Goal: Task Accomplishment & Management: Complete application form

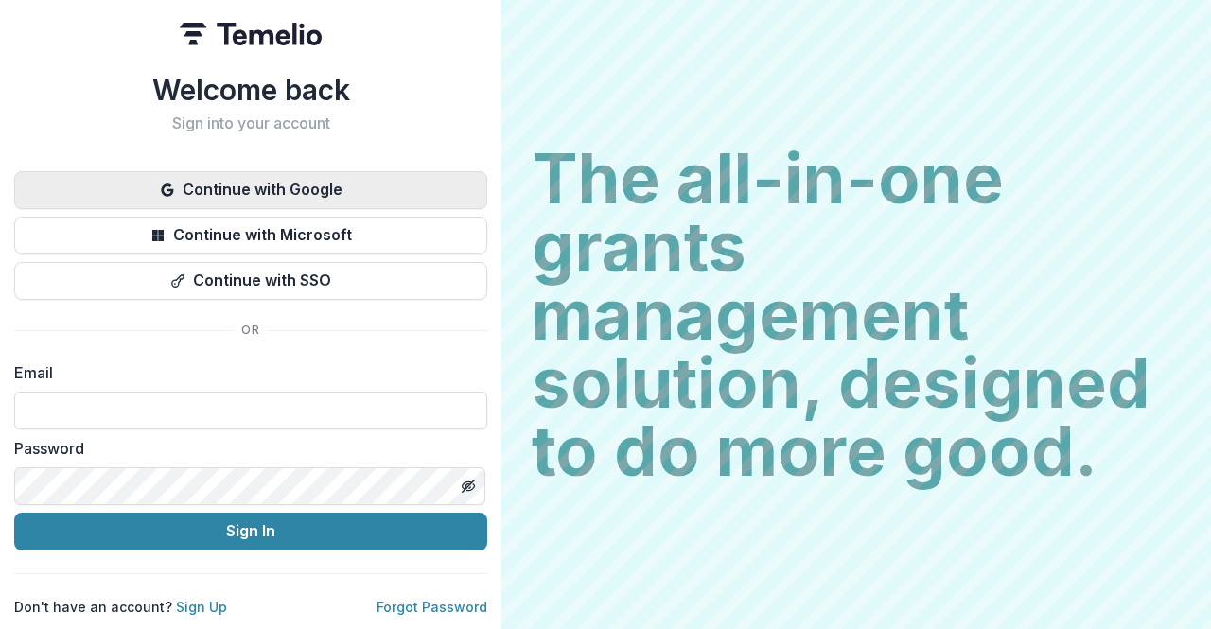
click at [318, 175] on button "Continue with Google" at bounding box center [250, 190] width 473 height 38
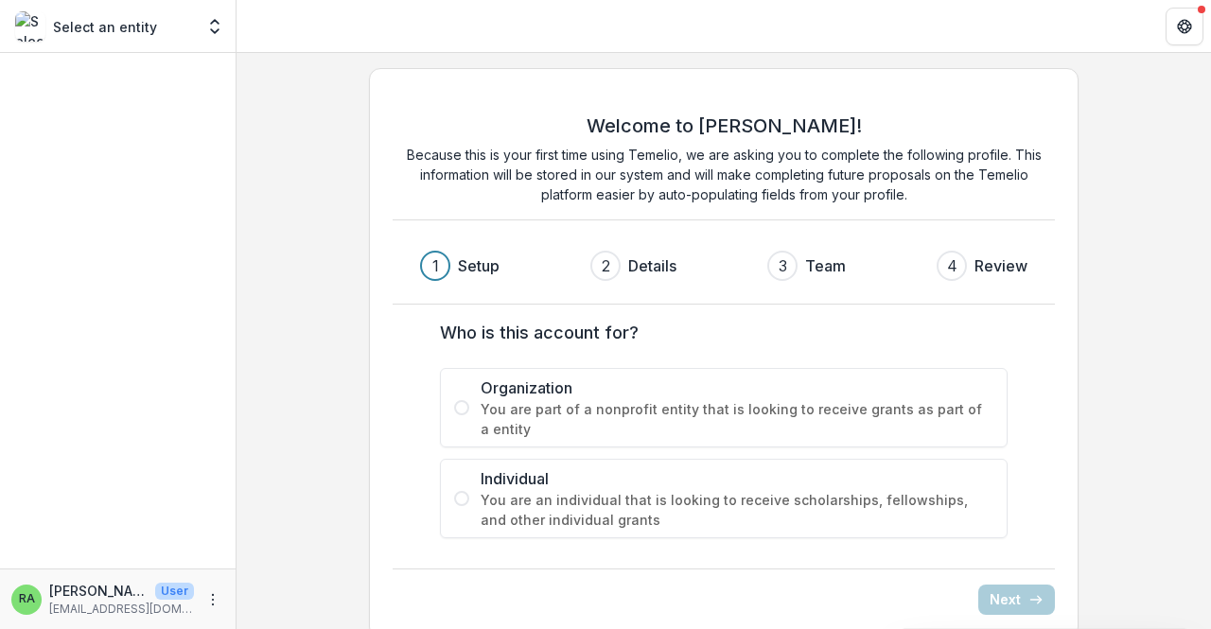
click at [551, 401] on span "You are part of a nonprofit entity that is looking to receive grants as part of…" at bounding box center [736, 419] width 513 height 40
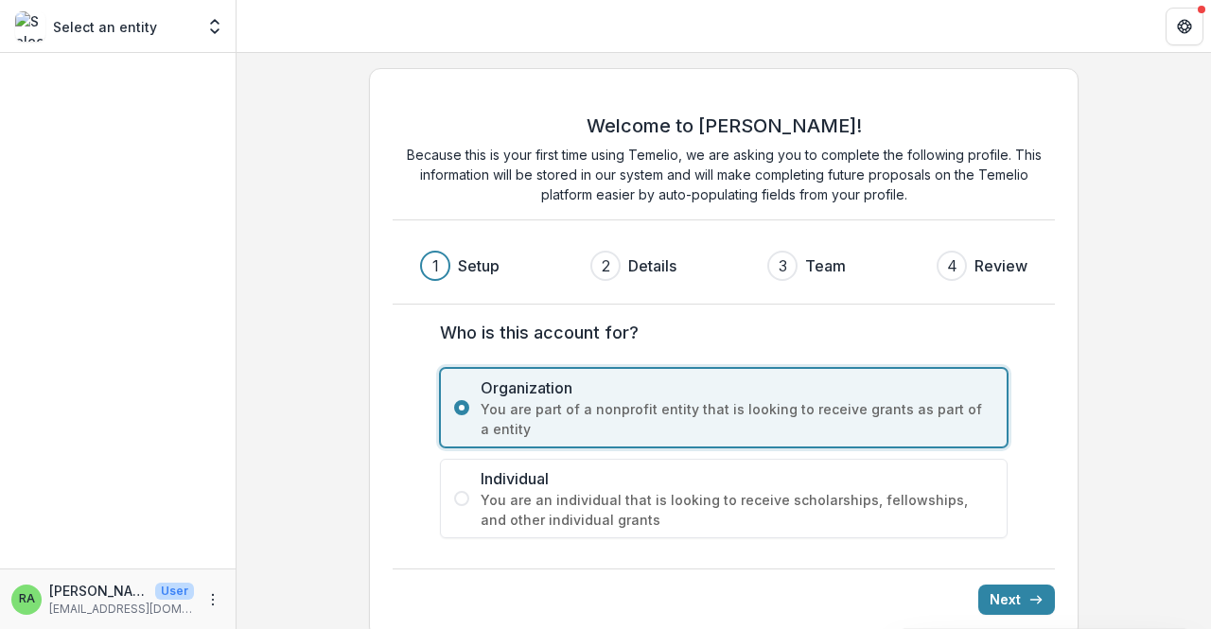
scroll to position [21, 0]
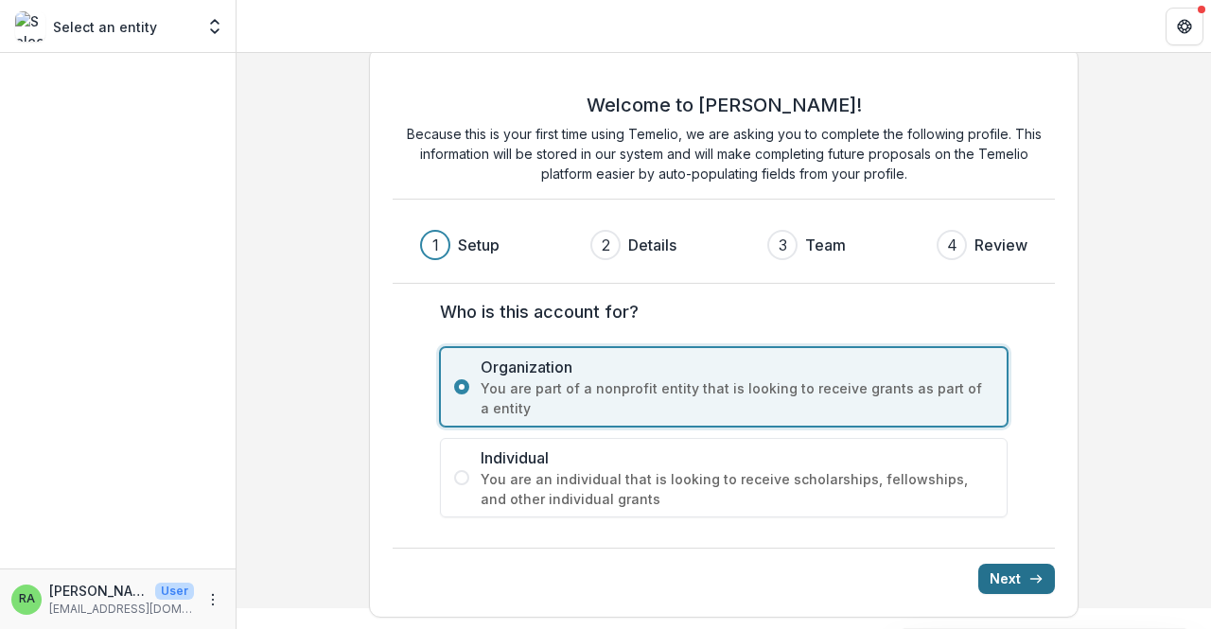
click at [1028, 571] on icon "submit" at bounding box center [1035, 578] width 15 height 15
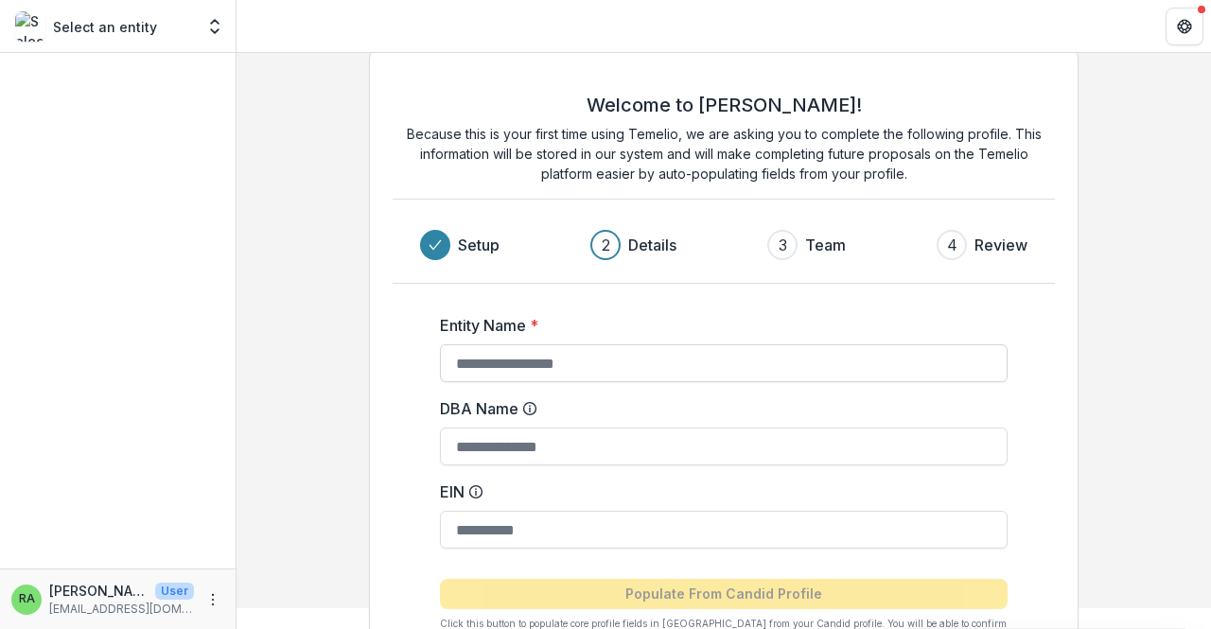
click at [558, 351] on input "Entity Name *" at bounding box center [723, 363] width 567 height 38
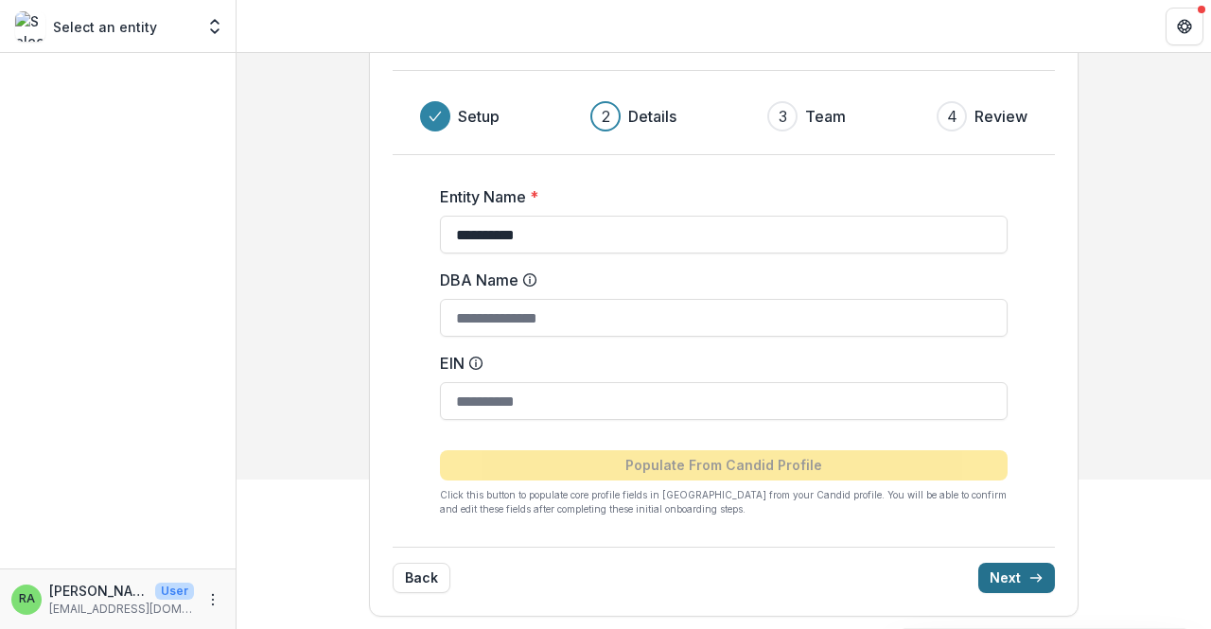
type input "**********"
click at [1024, 567] on button "Next" at bounding box center [1016, 578] width 77 height 30
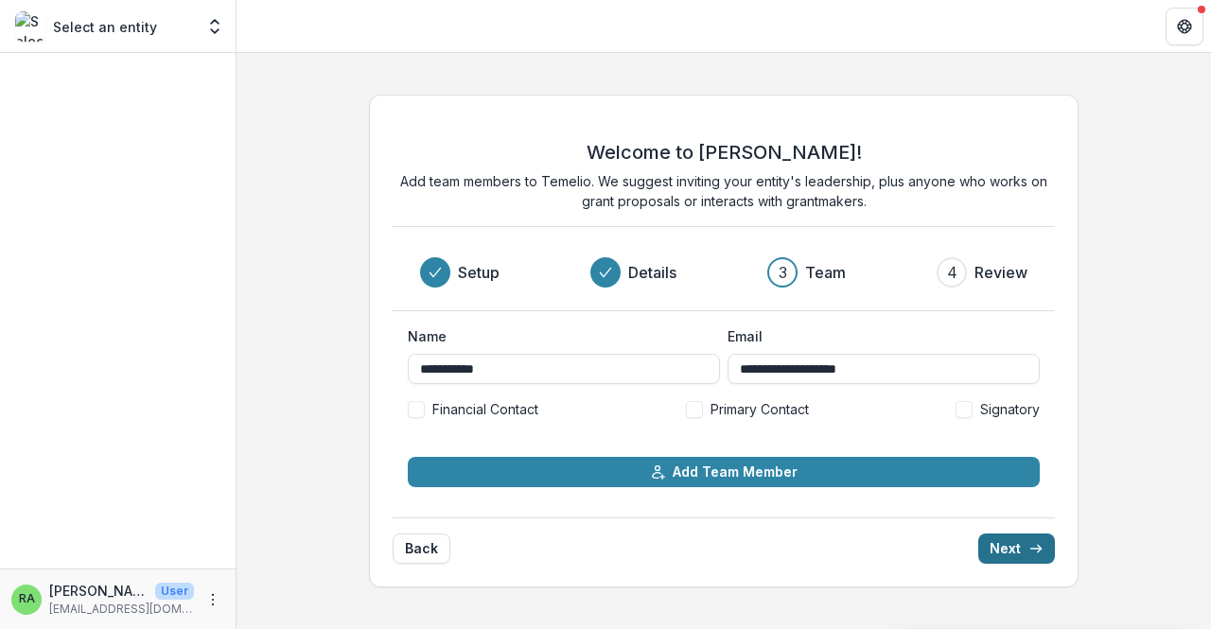
scroll to position [0, 0]
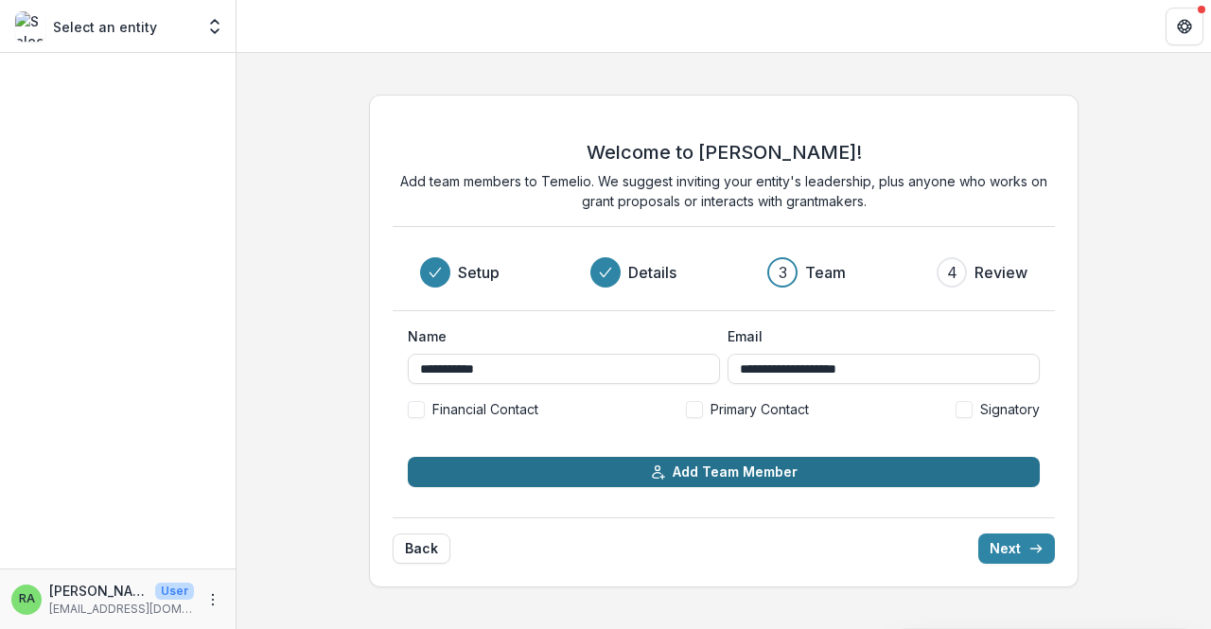
click at [813, 470] on button "Add Team Member" at bounding box center [724, 472] width 632 height 30
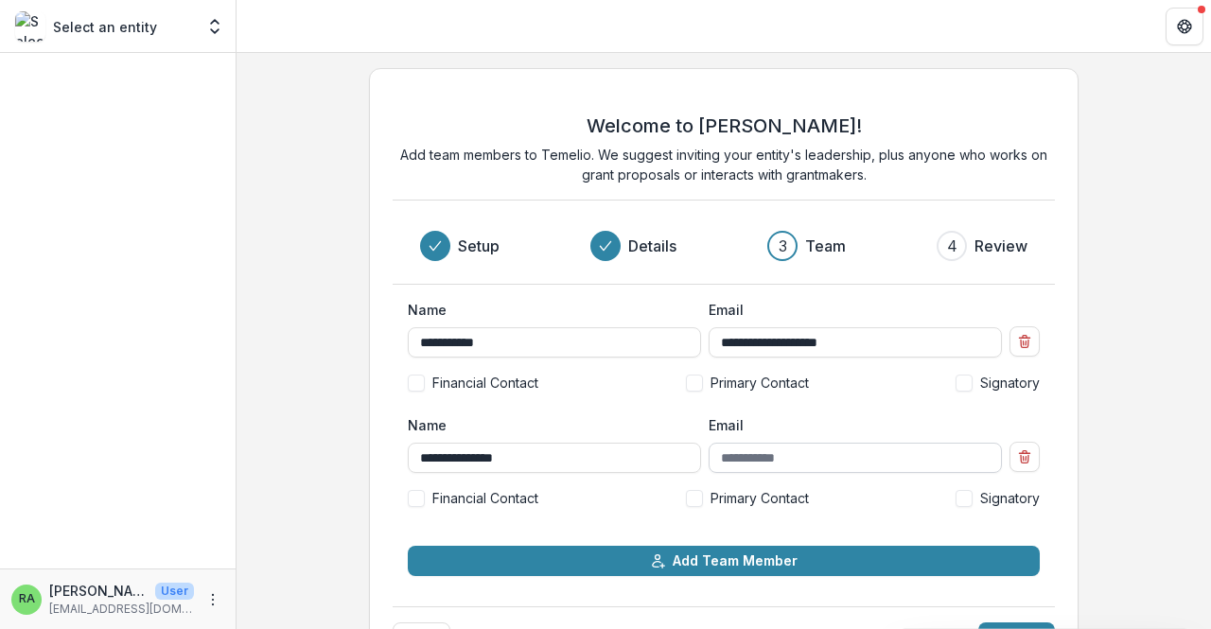
type input "**********"
click at [779, 450] on input "Email" at bounding box center [854, 458] width 293 height 30
click at [408, 497] on span at bounding box center [416, 498] width 17 height 17
click at [968, 500] on span at bounding box center [963, 498] width 17 height 17
click at [693, 375] on span at bounding box center [694, 383] width 17 height 17
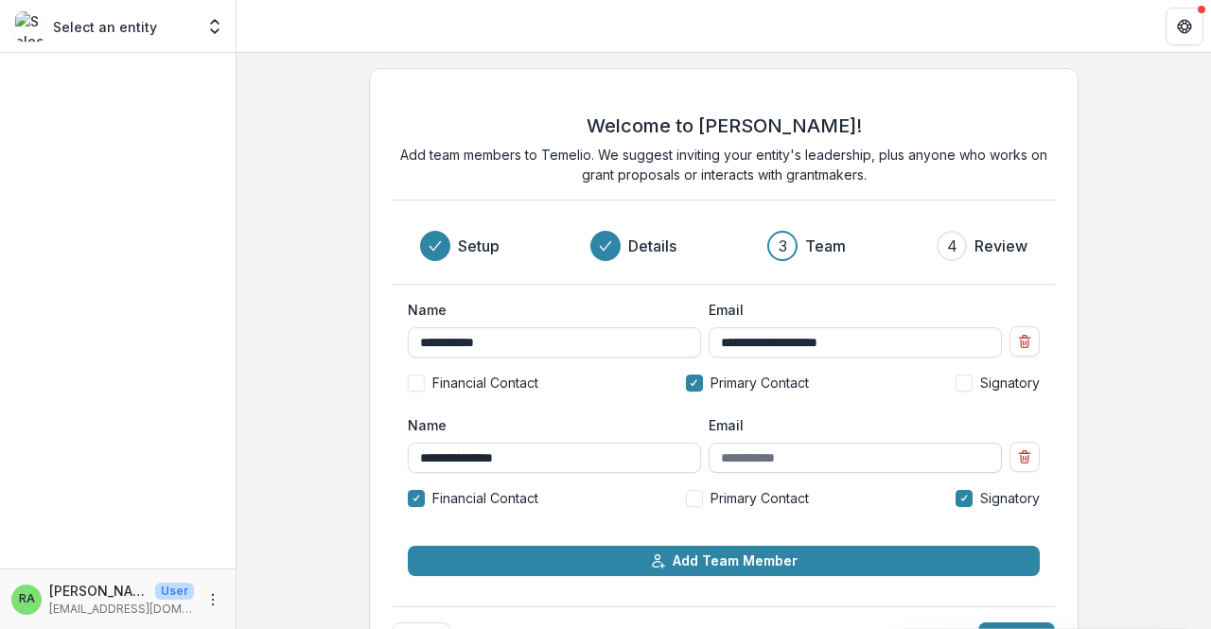
click at [767, 453] on input "Email" at bounding box center [854, 458] width 293 height 30
paste input "**********"
type input "**********"
drag, startPoint x: 866, startPoint y: 344, endPoint x: 708, endPoint y: 348, distance: 158.0
click at [708, 348] on input "**********" at bounding box center [854, 342] width 293 height 30
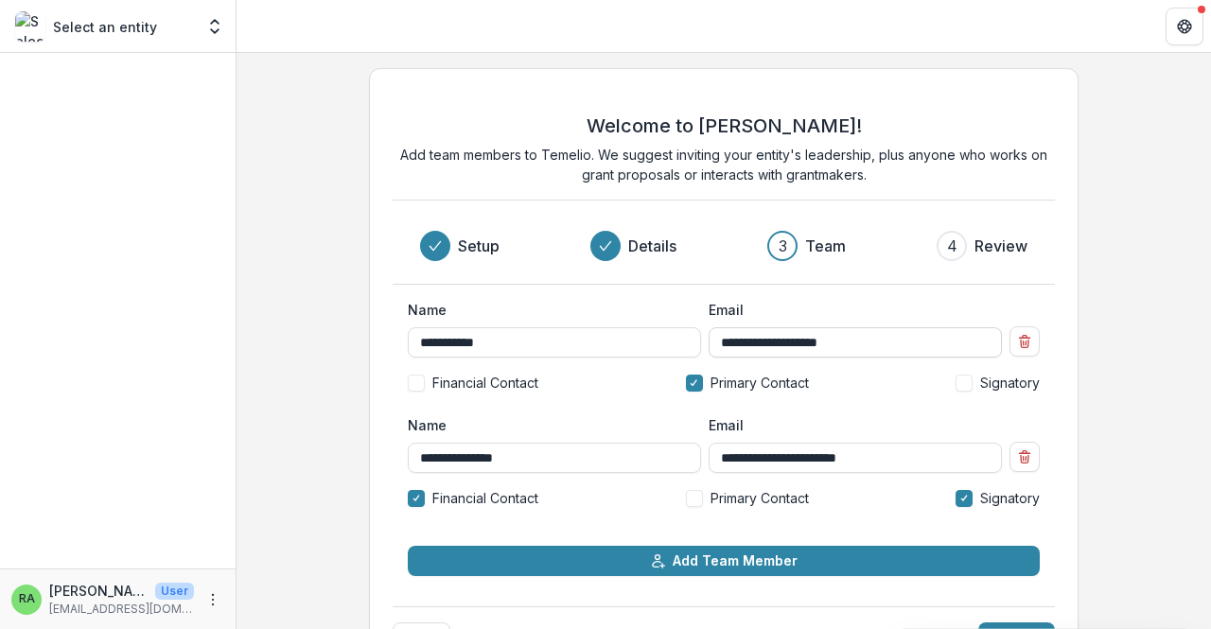
click at [868, 342] on input "**********" at bounding box center [854, 342] width 293 height 30
type input "**********"
click at [859, 387] on div "Financial Contact Primary Contact Signatory" at bounding box center [724, 383] width 632 height 20
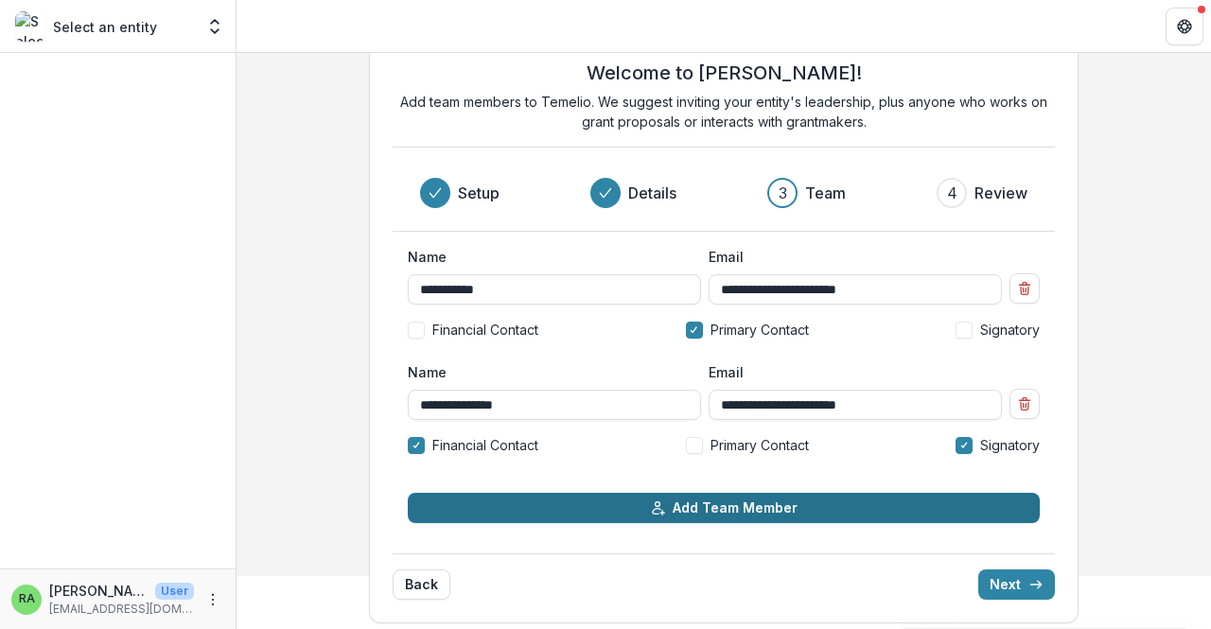
scroll to position [52, 0]
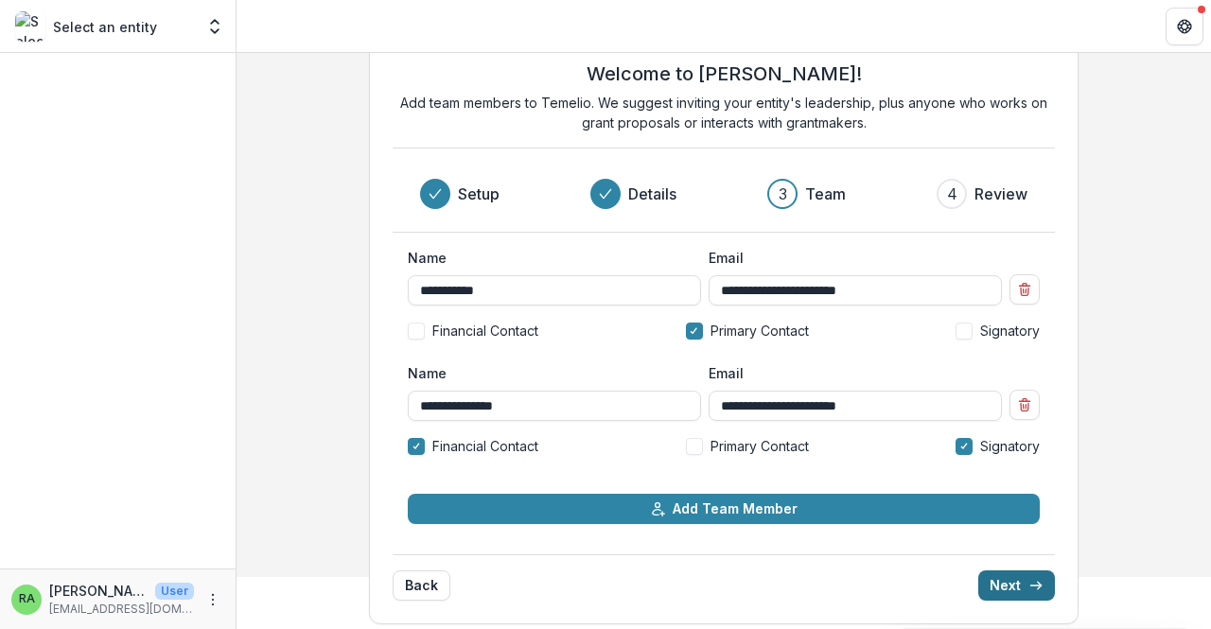
click at [1001, 584] on button "Next" at bounding box center [1016, 585] width 77 height 30
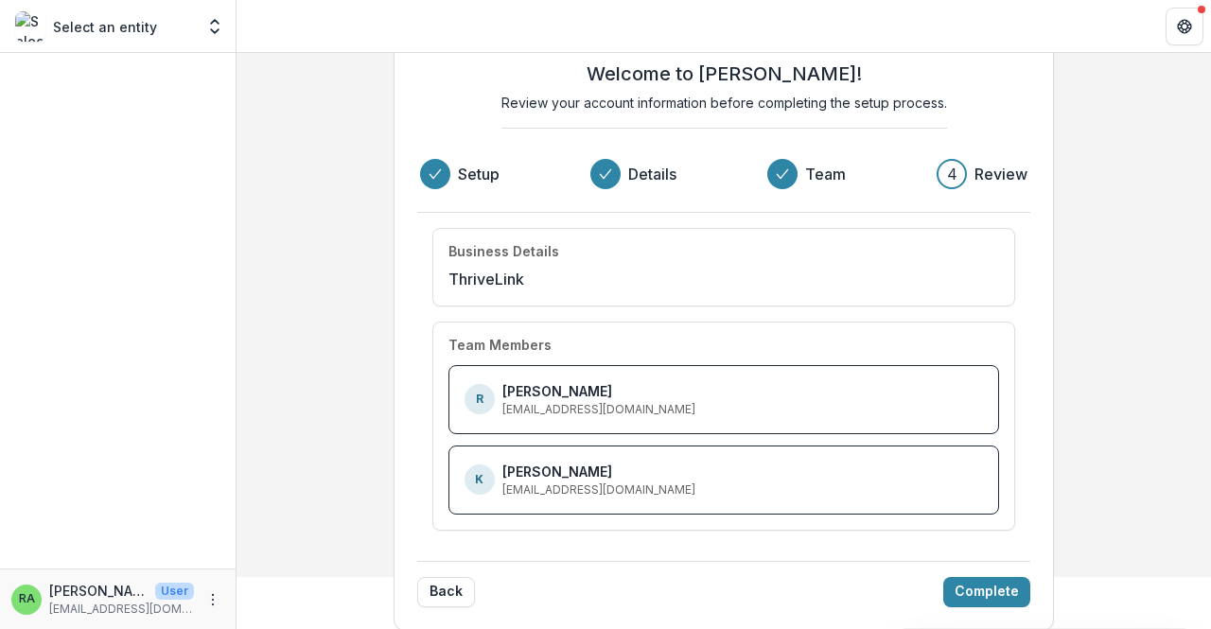
scroll to position [63, 0]
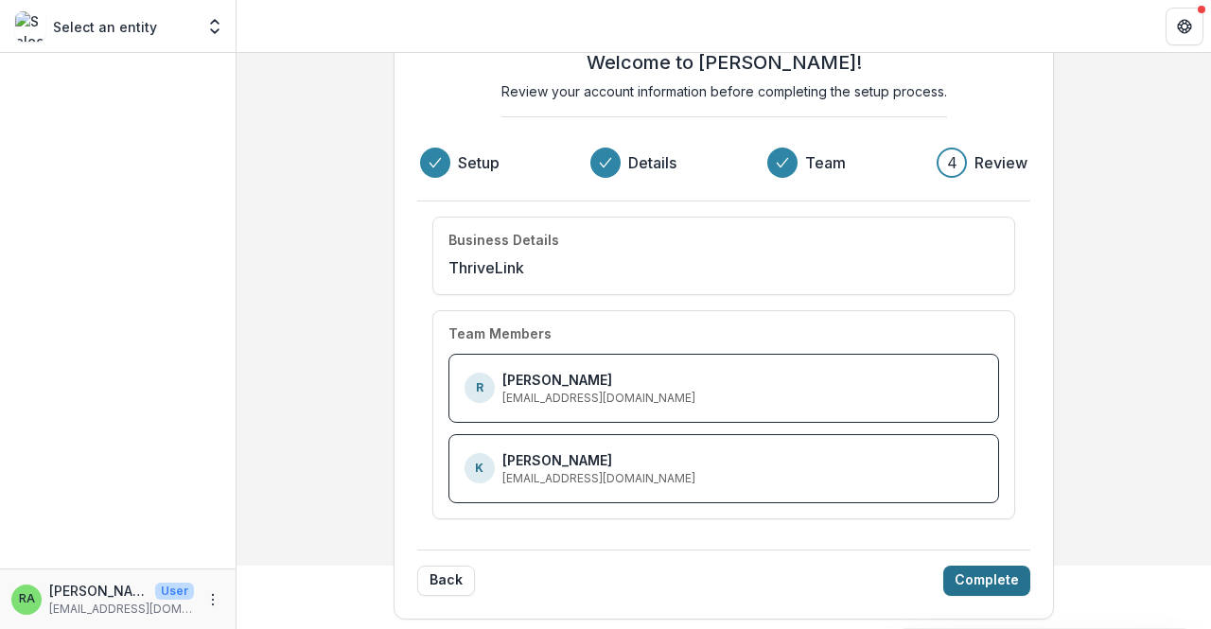
click at [972, 572] on button "Complete" at bounding box center [986, 581] width 87 height 30
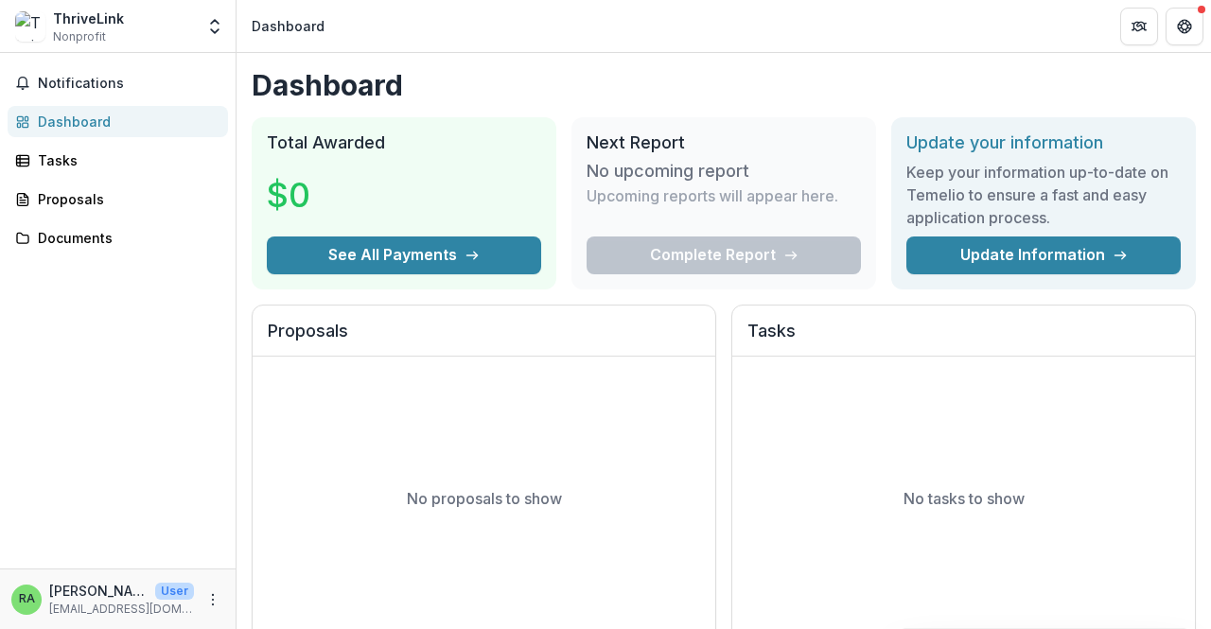
scroll to position [2, 0]
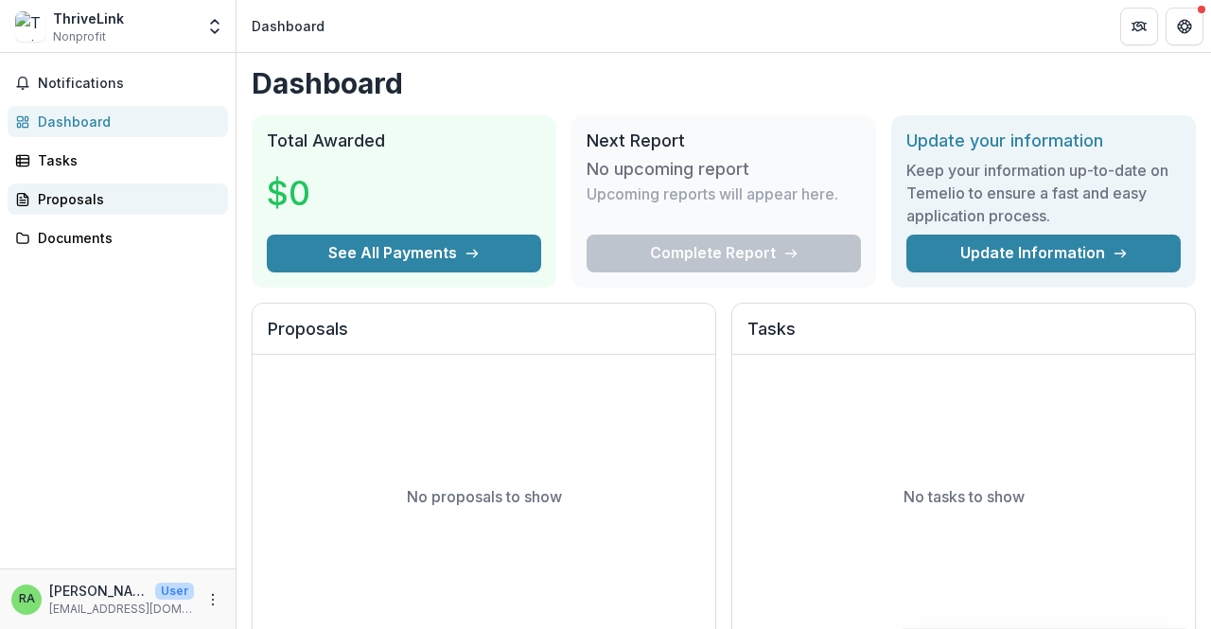
click at [99, 211] on link "Proposals" at bounding box center [118, 198] width 220 height 31
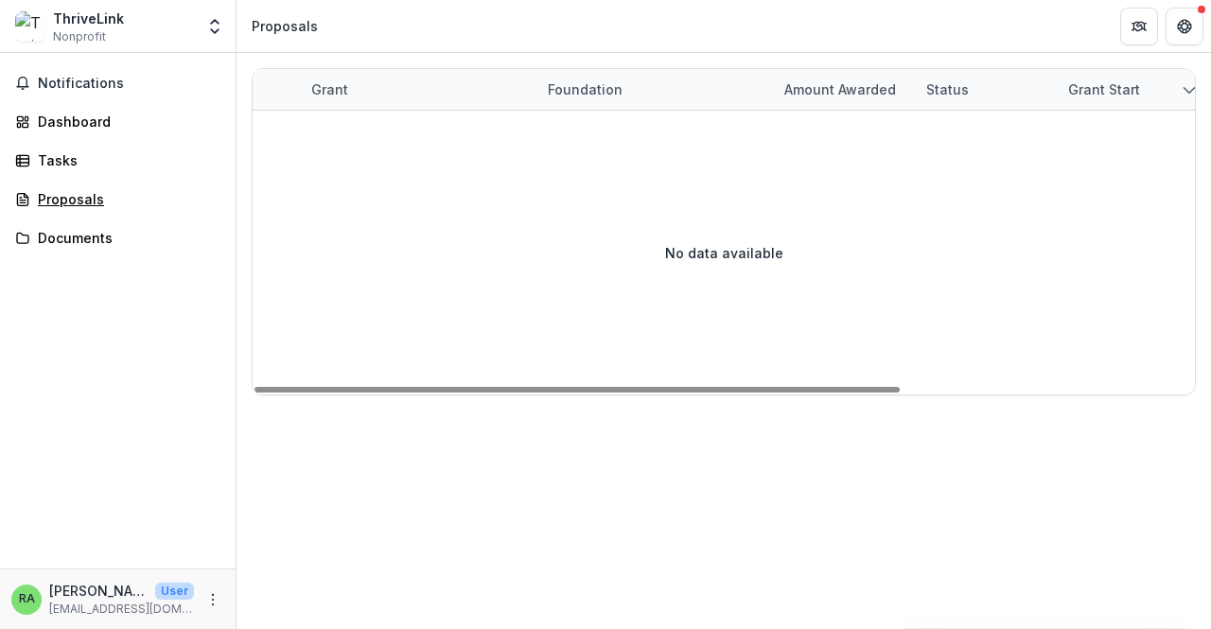
scroll to position [0, 11]
click at [87, 240] on div "Documents" at bounding box center [125, 238] width 175 height 20
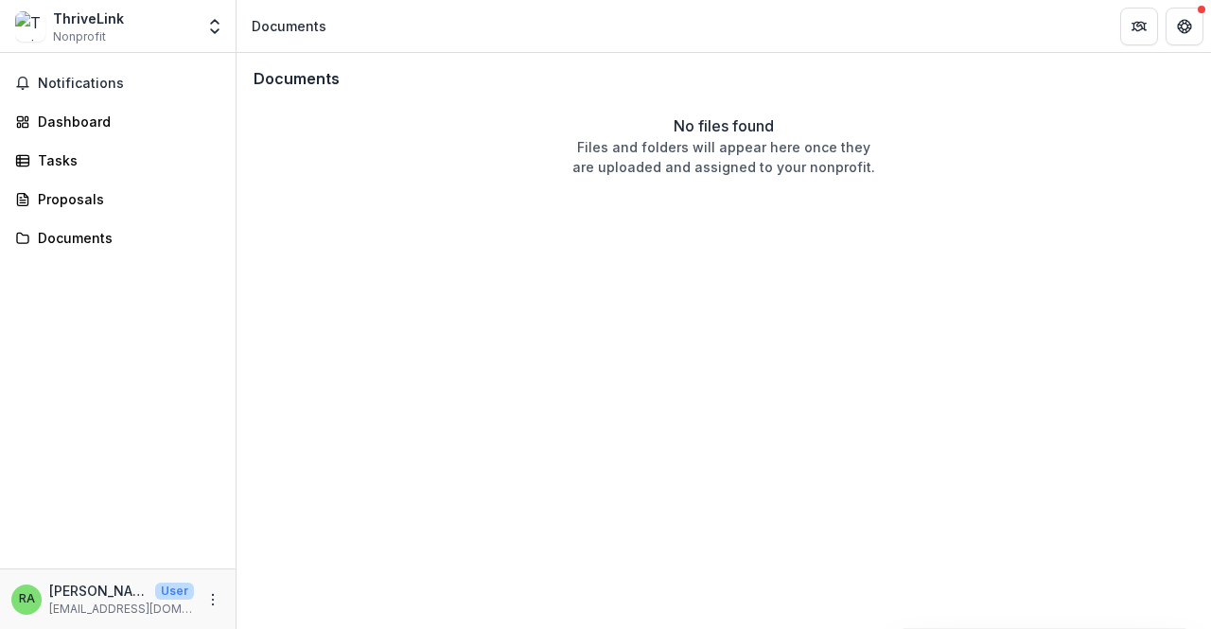
click at [741, 172] on p "Files and folders will appear here once they are uploaded and assigned to your …" at bounding box center [723, 157] width 303 height 40
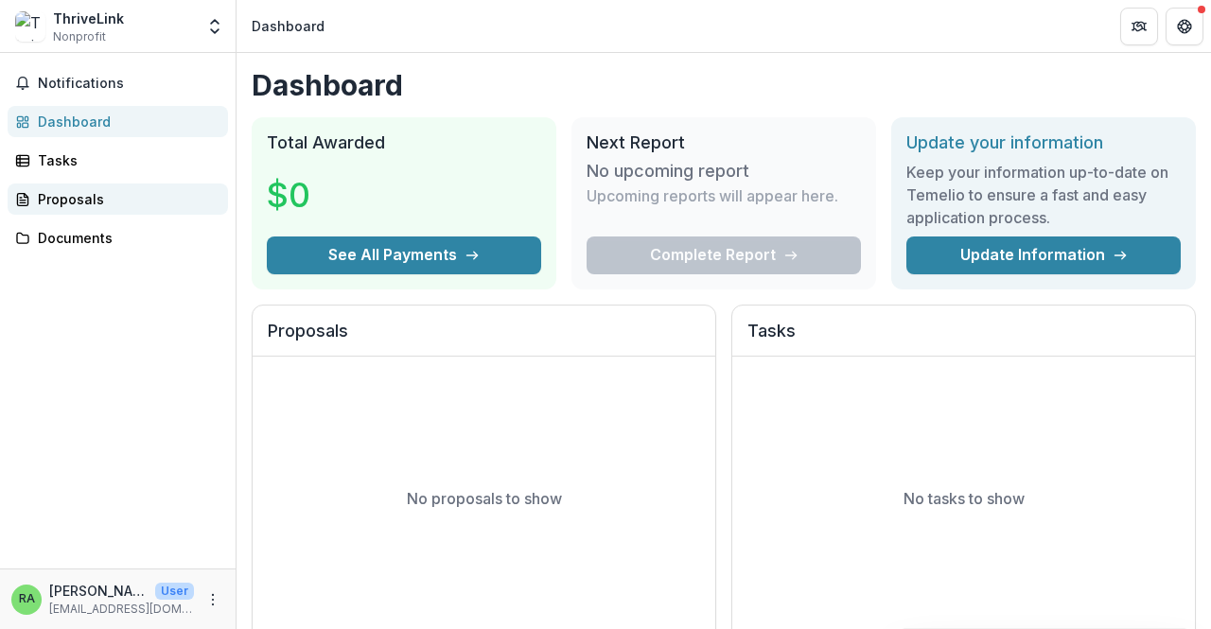
click at [70, 207] on div "Proposals" at bounding box center [125, 199] width 175 height 20
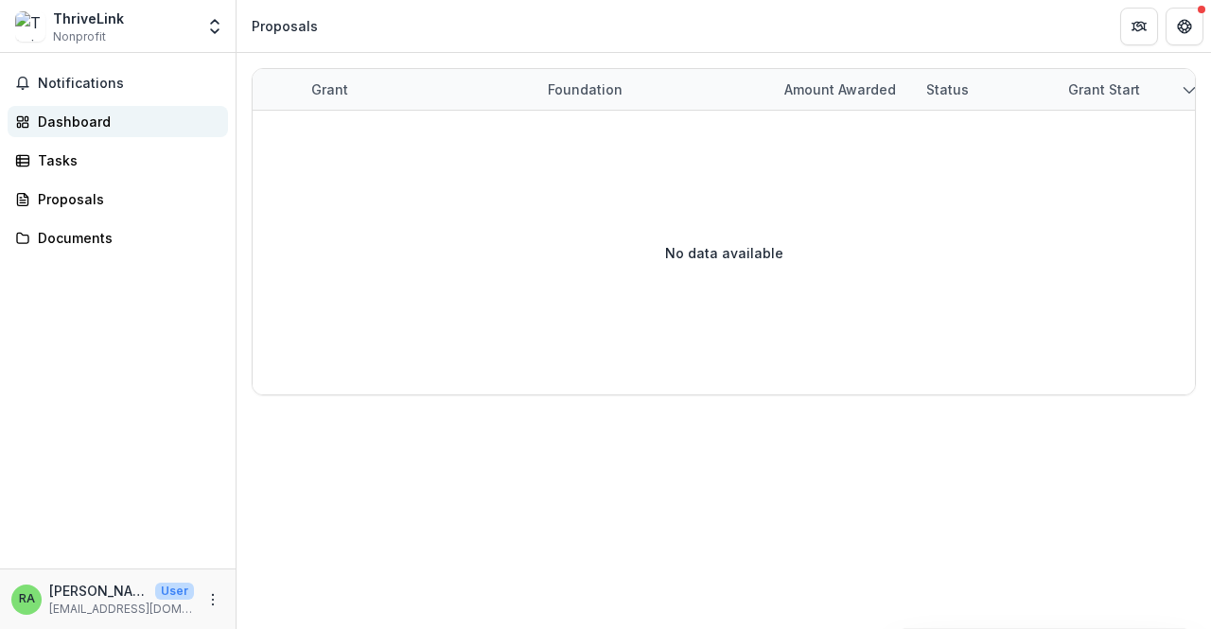
click at [79, 119] on div "Dashboard" at bounding box center [125, 122] width 175 height 20
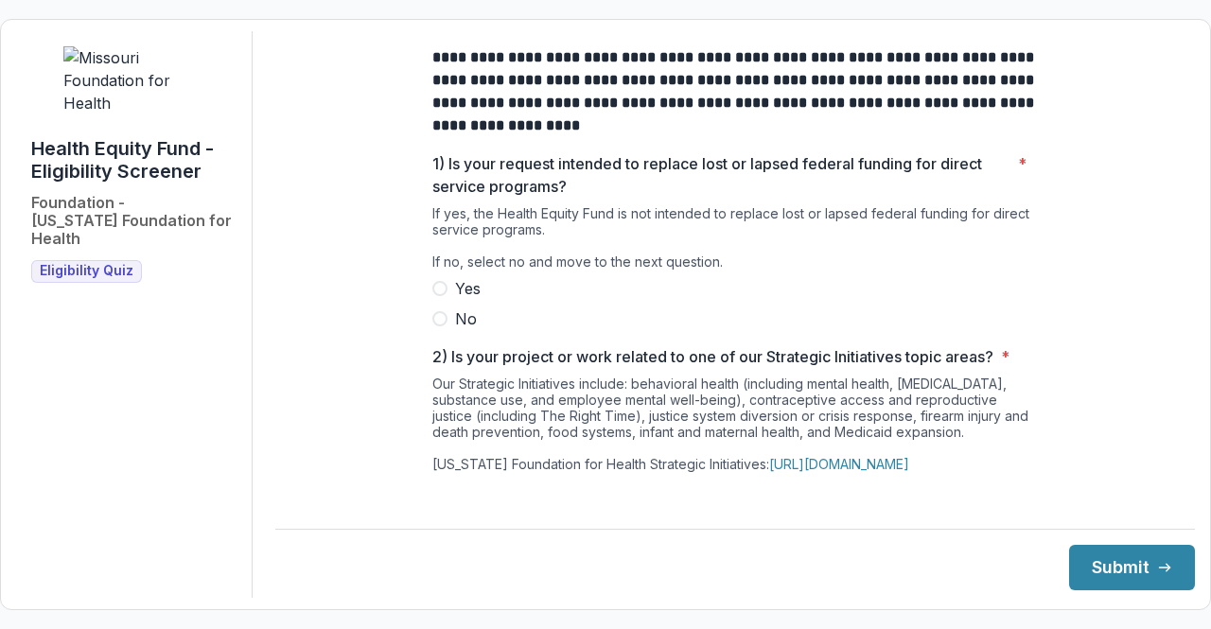
click at [436, 326] on span at bounding box center [439, 318] width 15 height 15
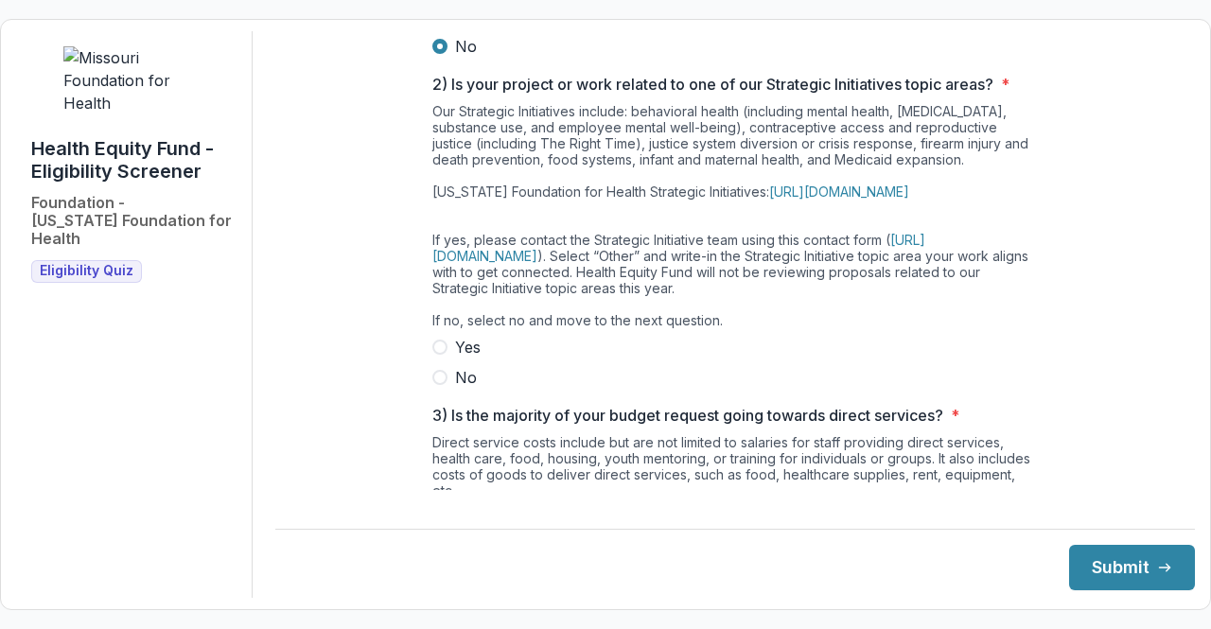
scroll to position [276, 0]
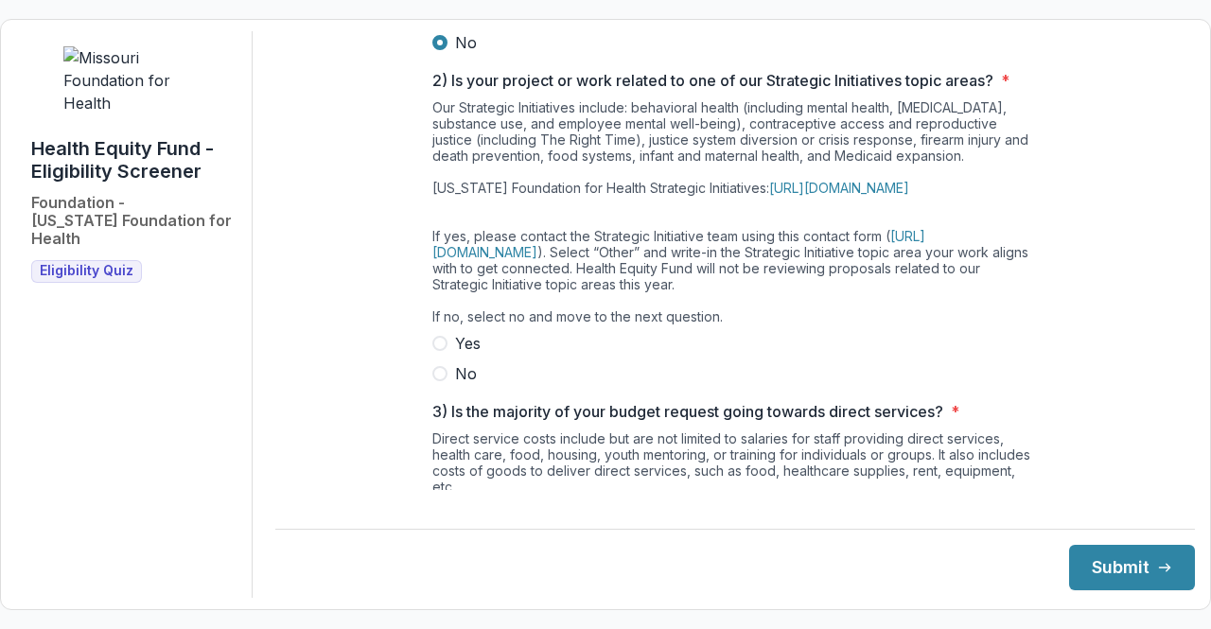
click at [437, 381] on span at bounding box center [439, 373] width 15 height 15
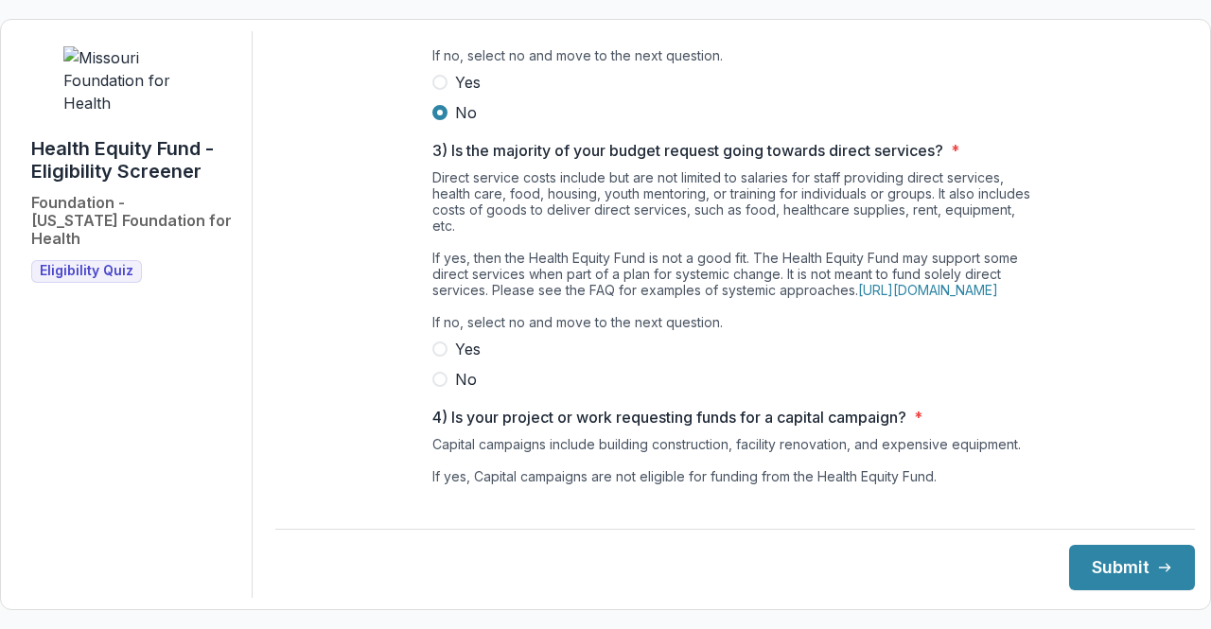
scroll to position [538, 0]
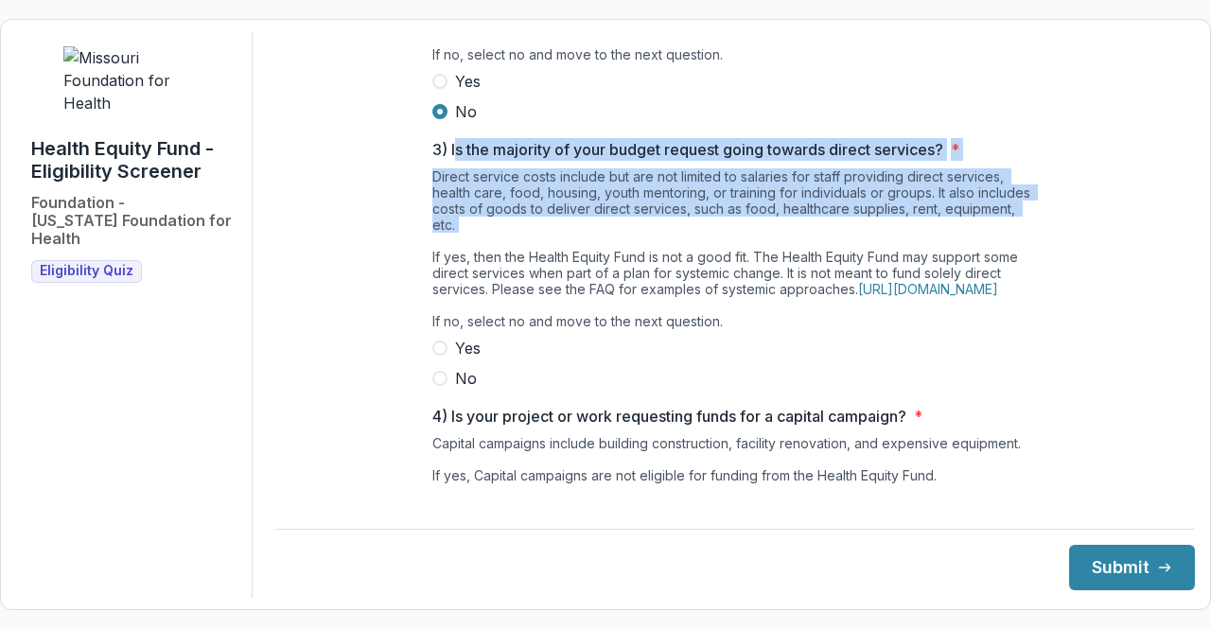
drag, startPoint x: 450, startPoint y: 175, endPoint x: 604, endPoint y: 264, distance: 178.0
click at [604, 264] on div "3) Is the majority of your budget request going towards direct services? * Dire…" at bounding box center [734, 264] width 605 height 252
click at [604, 264] on div "Direct service costs include but are not limited to salaries for staff providin…" at bounding box center [734, 252] width 605 height 168
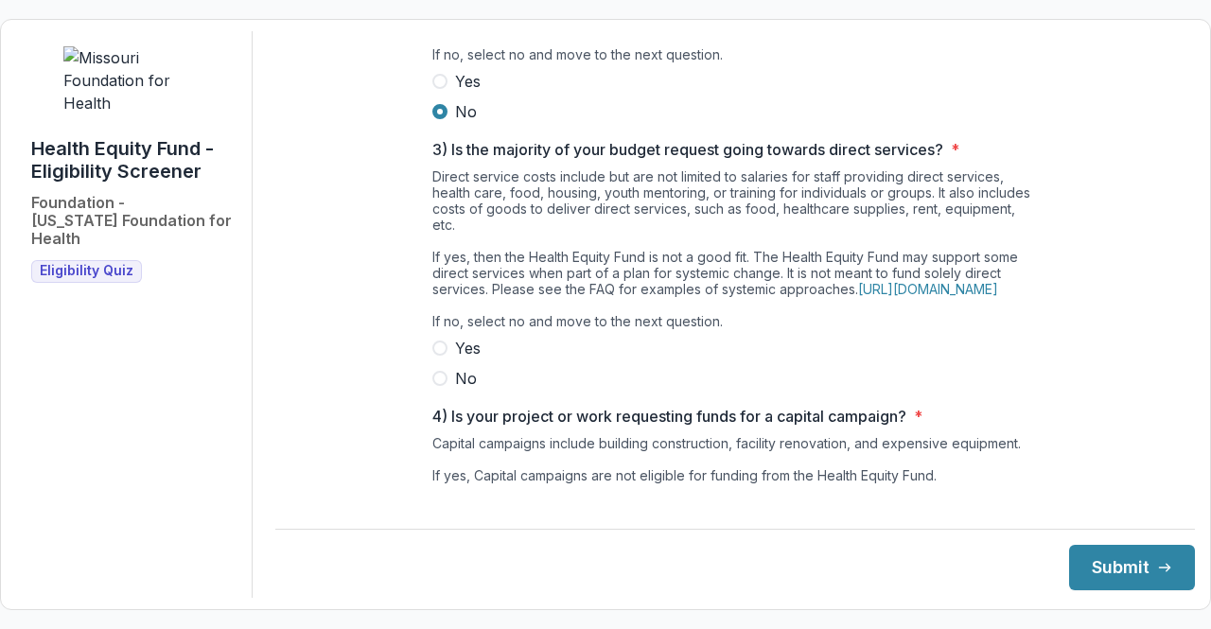
drag, startPoint x: 448, startPoint y: 173, endPoint x: 868, endPoint y: 329, distance: 448.0
click at [868, 329] on div "3) Is the majority of your budget request going towards direct services? * Dire…" at bounding box center [734, 264] width 605 height 252
copy div "Is the majority of your budget request going towards direct services? * Direct …"
click at [876, 336] on div "Direct service costs include but are not limited to salaries for staff providin…" at bounding box center [734, 252] width 605 height 168
click at [913, 297] on link "[URL][DOMAIN_NAME]" at bounding box center [928, 289] width 140 height 16
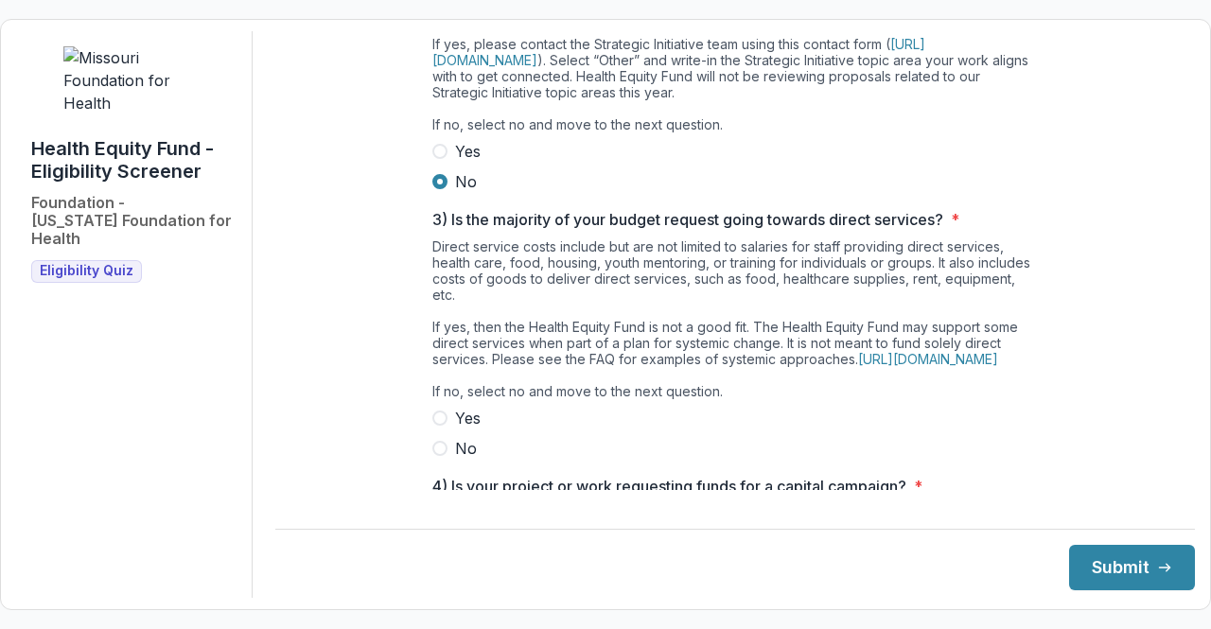
scroll to position [471, 0]
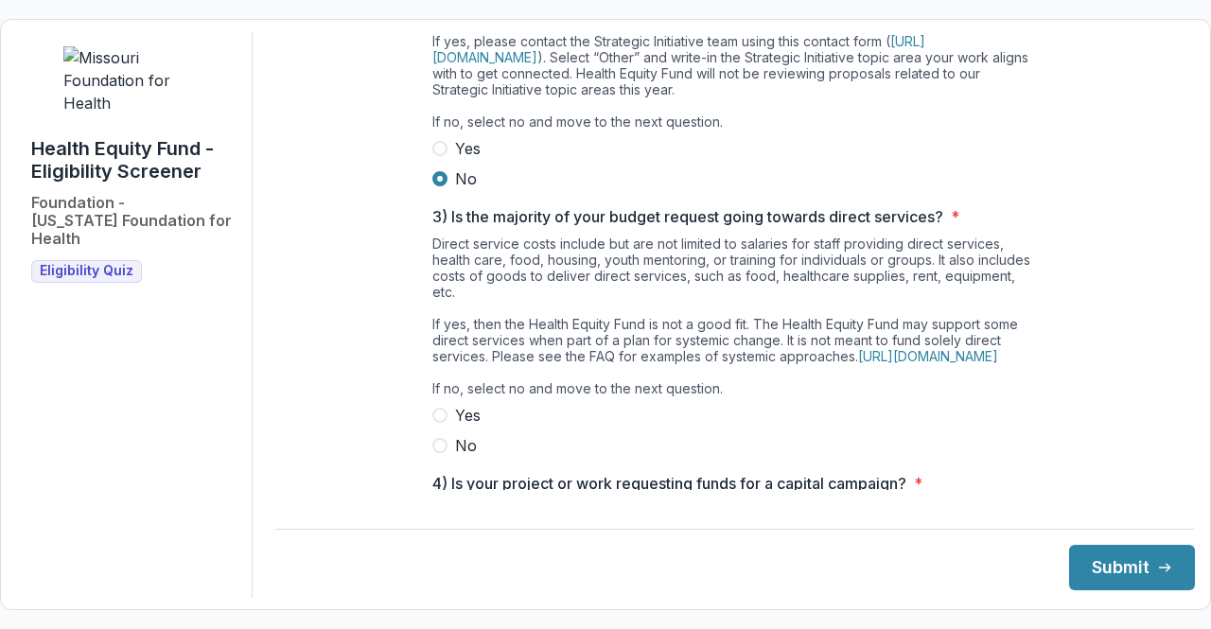
click at [433, 453] on span at bounding box center [439, 445] width 15 height 15
click at [1086, 568] on button "Submit" at bounding box center [1132, 567] width 126 height 45
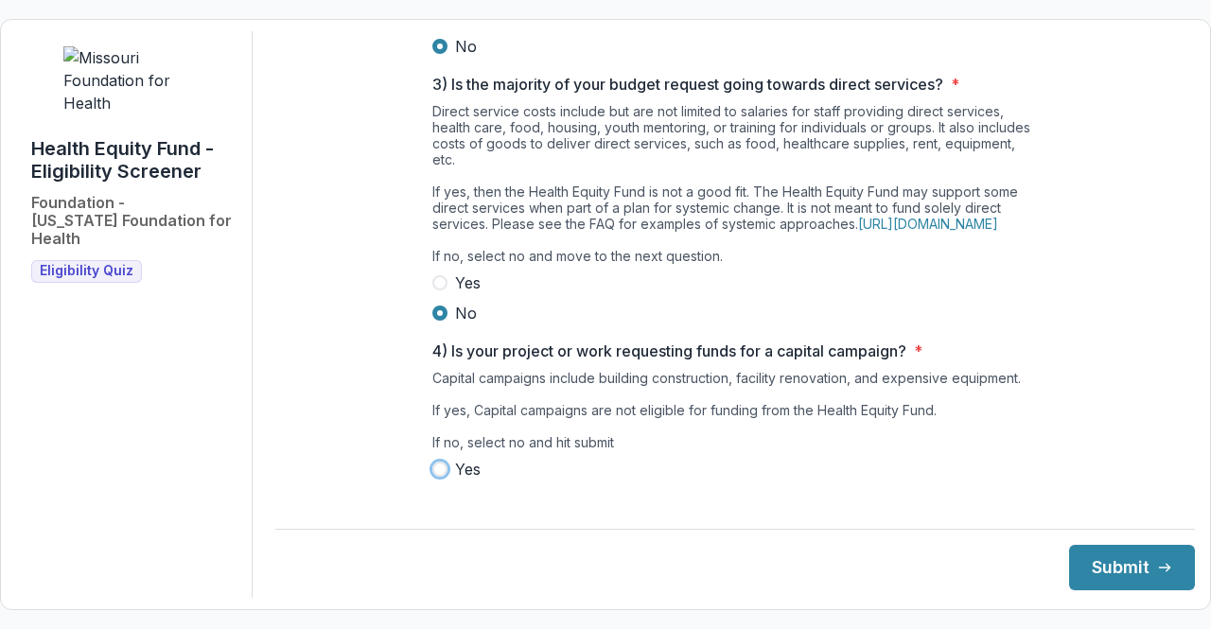
scroll to position [675, 0]
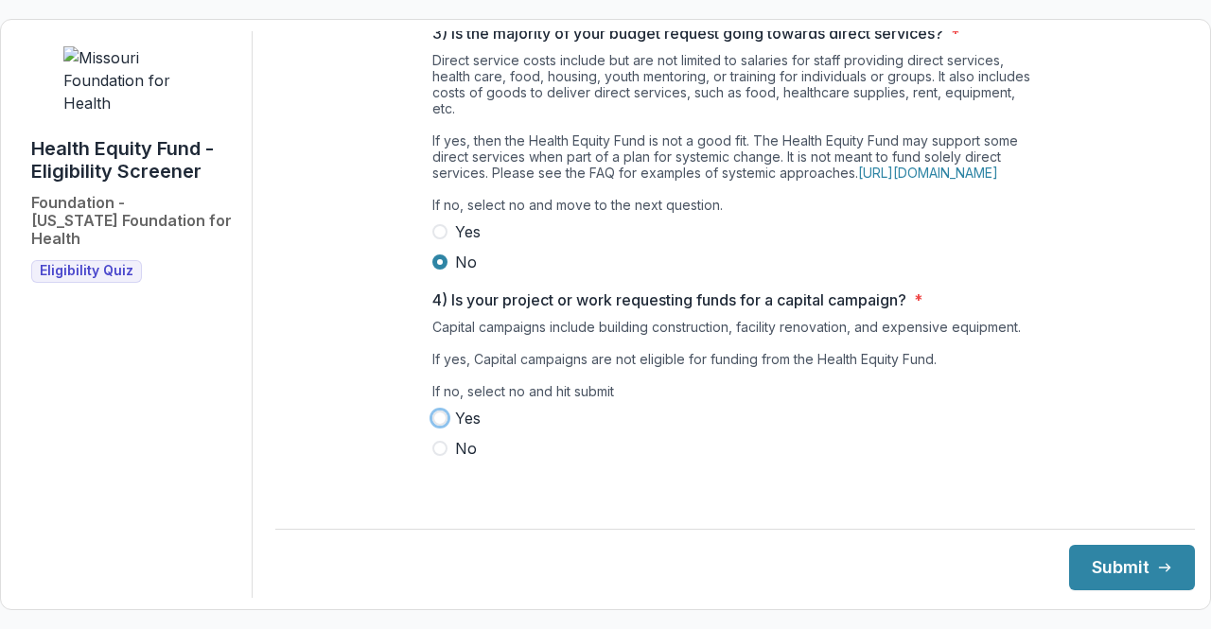
click at [604, 450] on div "Yes No" at bounding box center [734, 433] width 605 height 53
click at [436, 456] on span at bounding box center [439, 448] width 15 height 15
click at [1108, 563] on button "Submit" at bounding box center [1132, 567] width 126 height 45
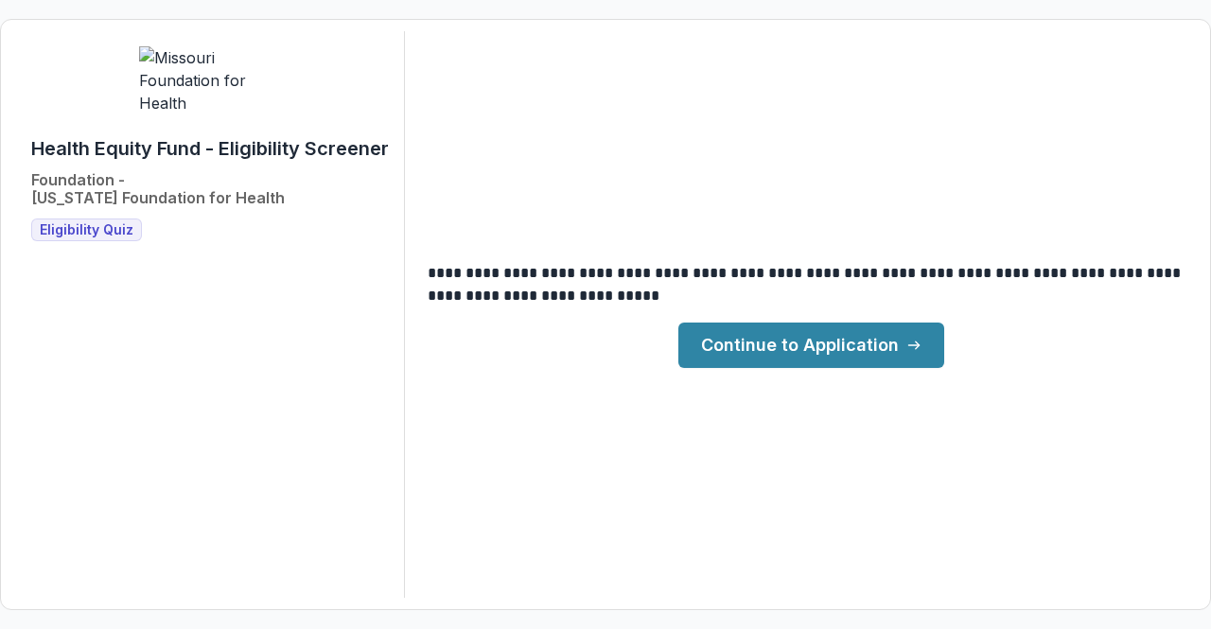
click at [836, 351] on link "Continue to Application" at bounding box center [811, 345] width 266 height 45
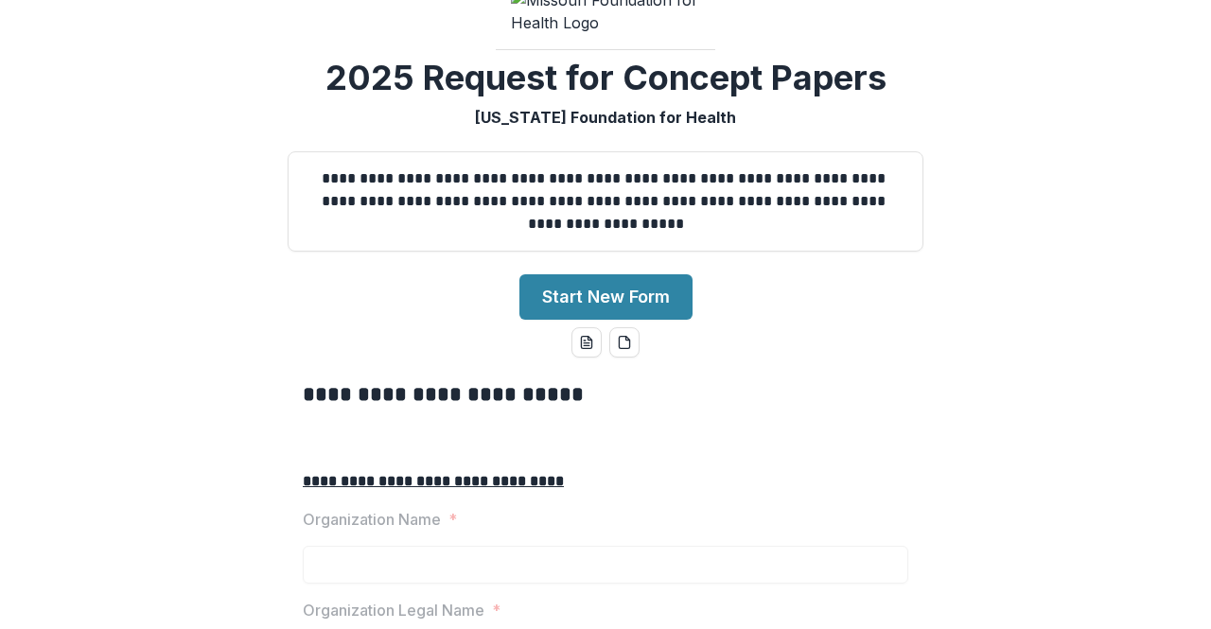
scroll to position [81, 0]
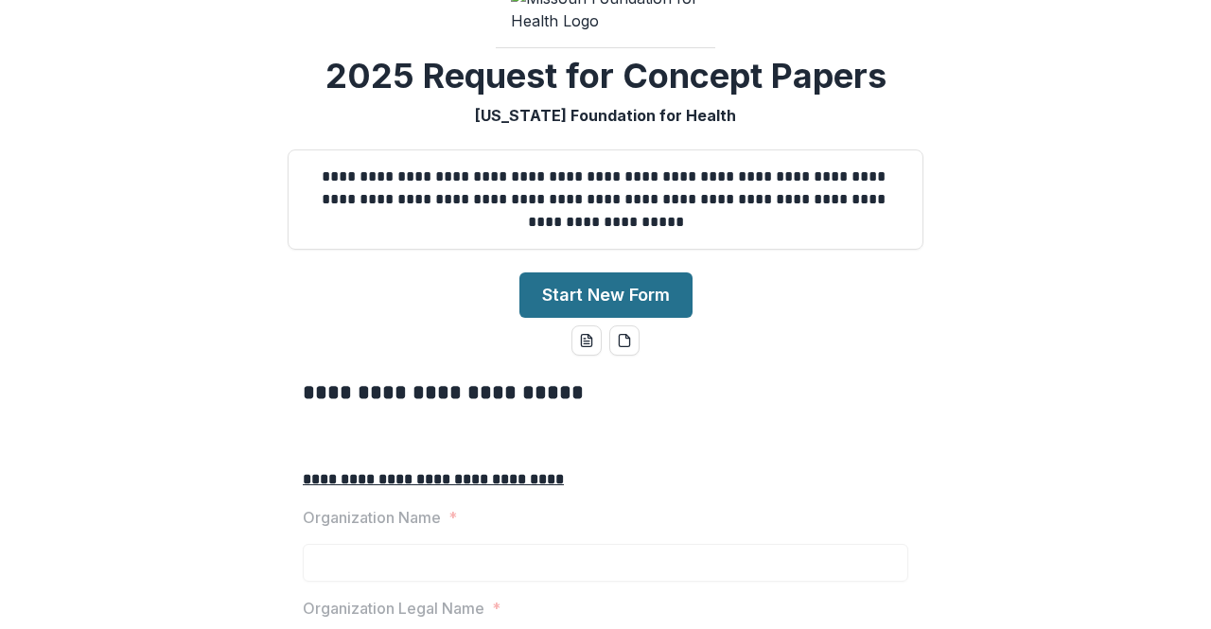
click at [587, 318] on button "Start New Form" at bounding box center [605, 294] width 173 height 45
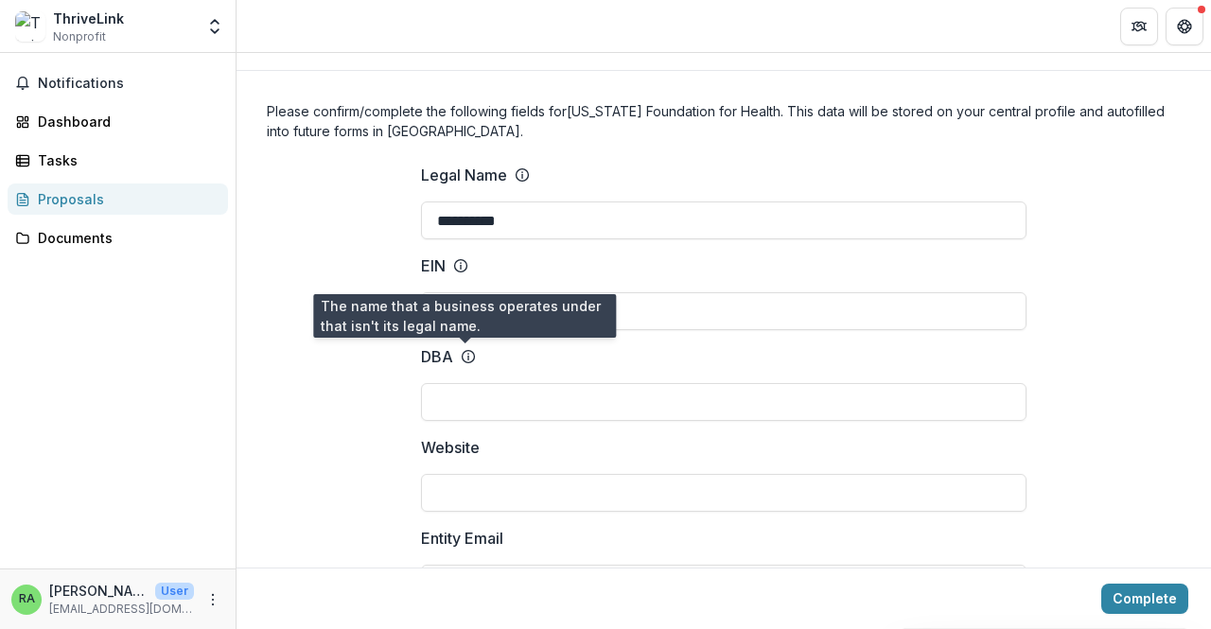
scroll to position [55, 0]
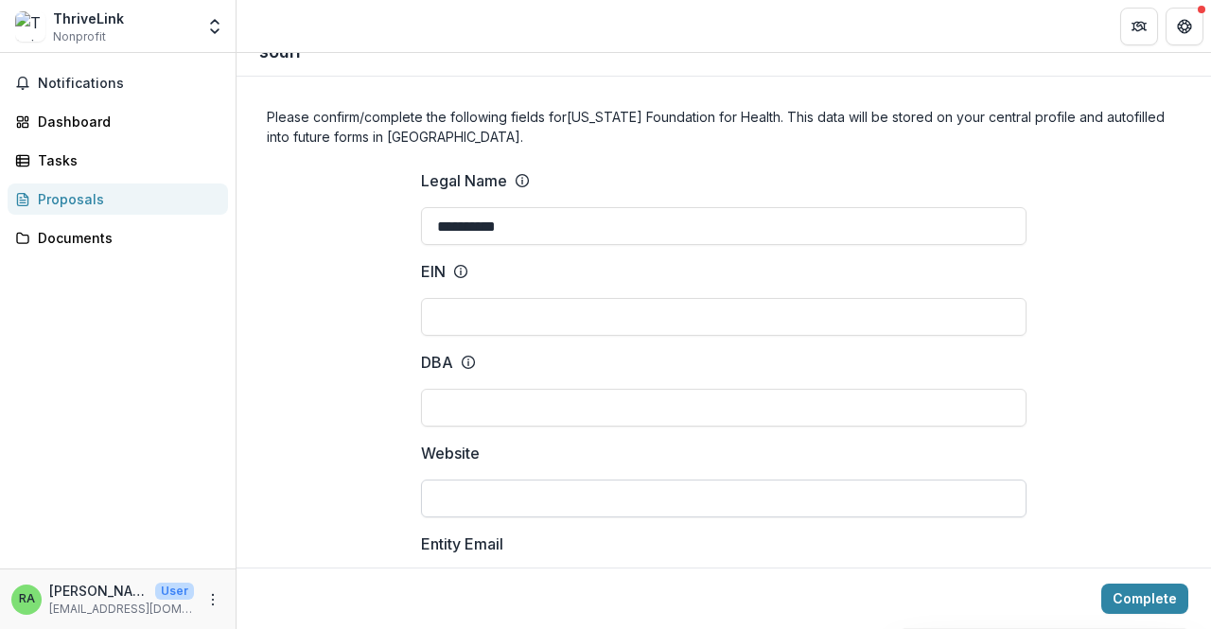
click at [477, 497] on input "Website" at bounding box center [723, 499] width 605 height 38
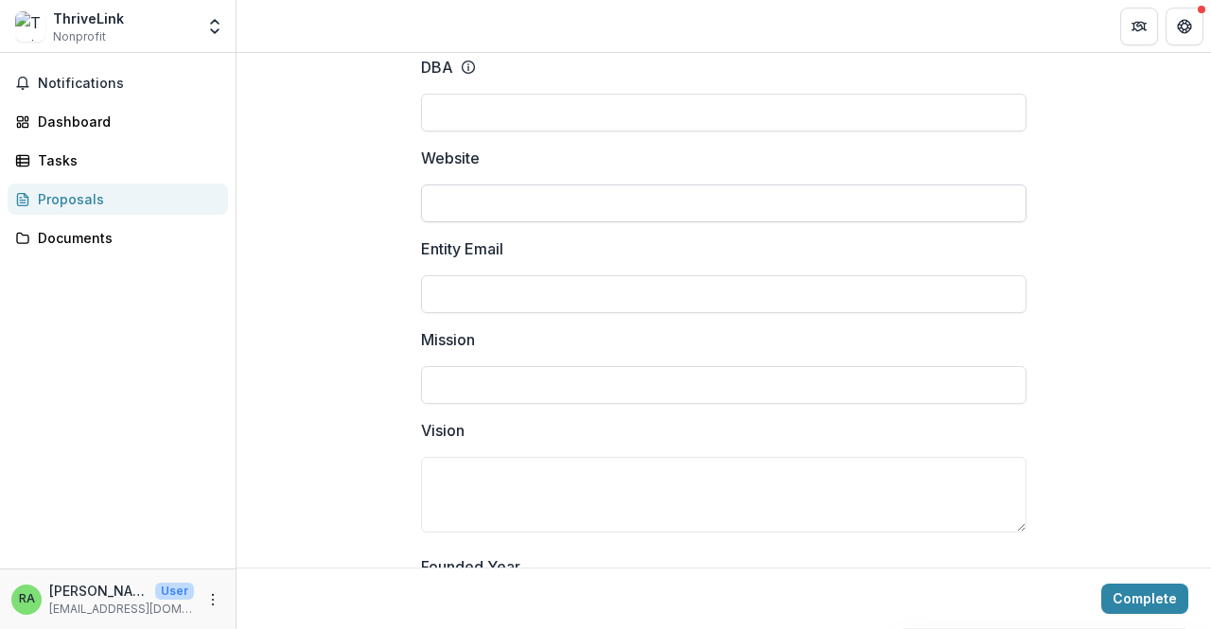
scroll to position [354, 0]
click at [482, 302] on input "Entity Email" at bounding box center [723, 290] width 605 height 38
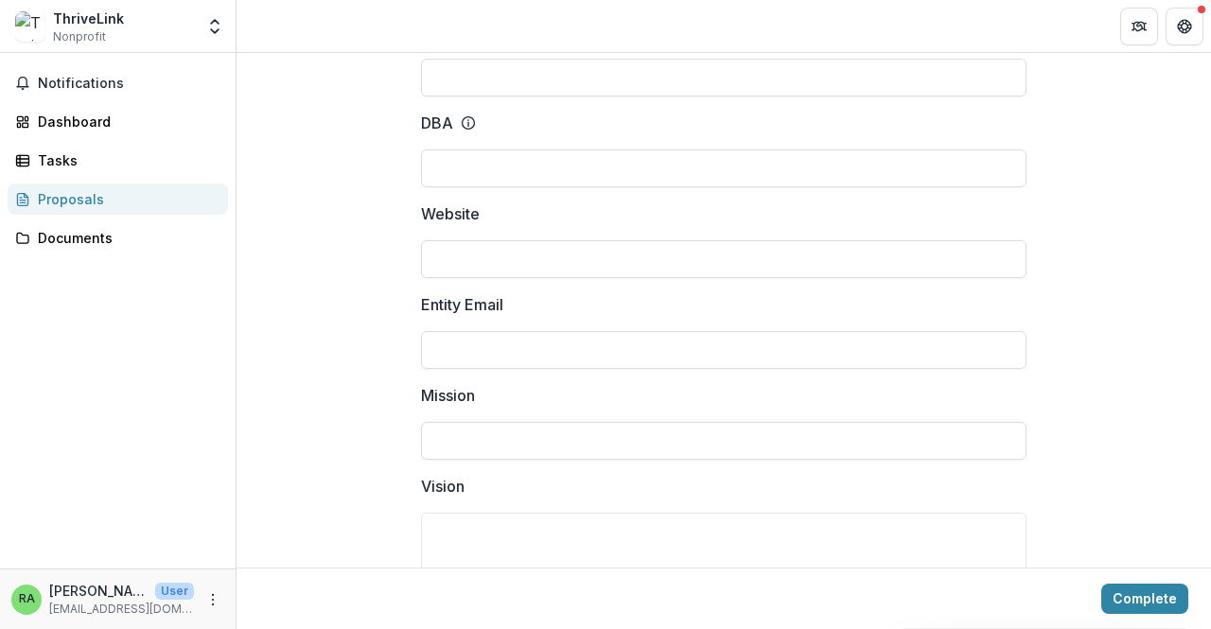
scroll to position [295, 0]
click at [462, 433] on input "Mission" at bounding box center [723, 440] width 605 height 38
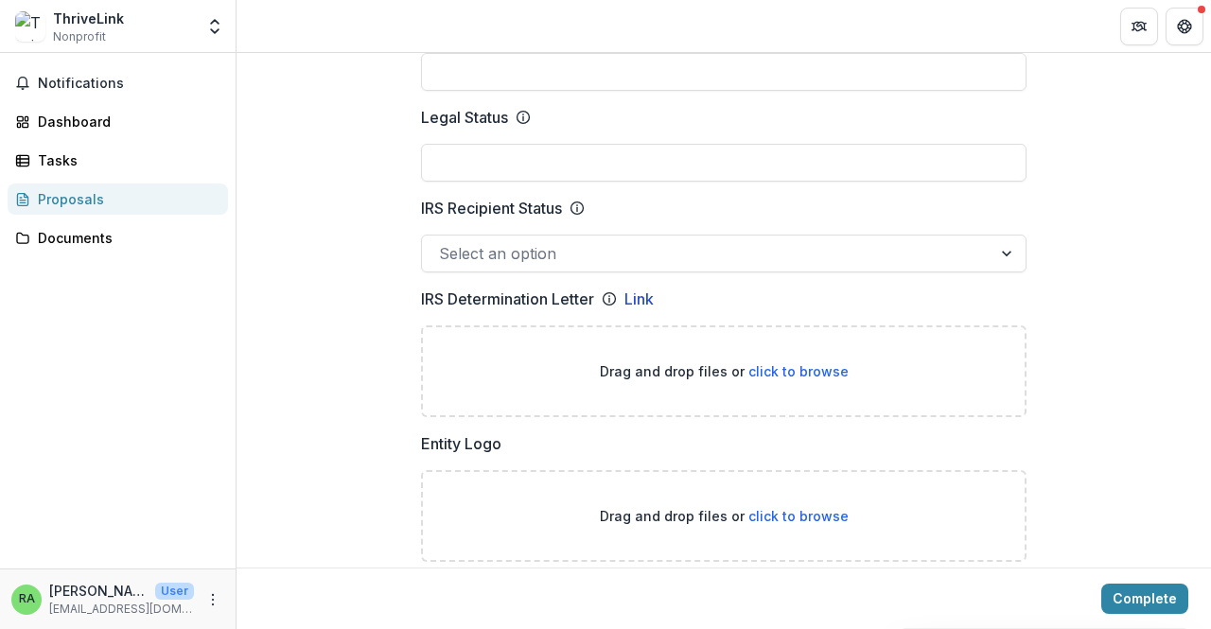
scroll to position [975, 0]
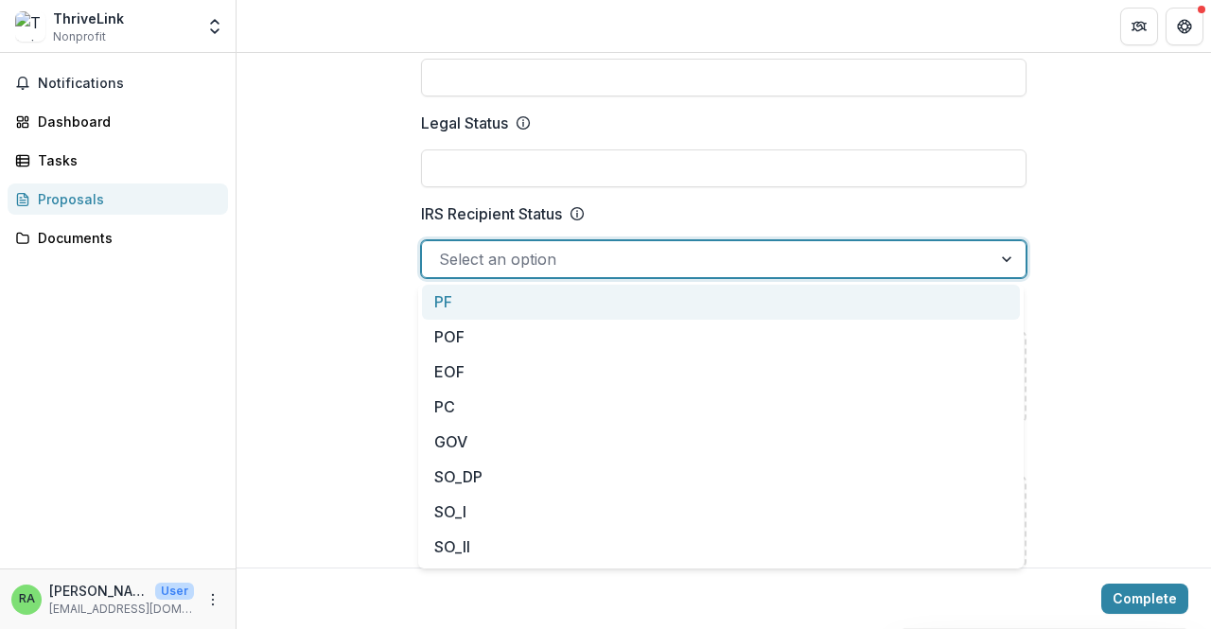
click at [558, 249] on div at bounding box center [706, 259] width 535 height 26
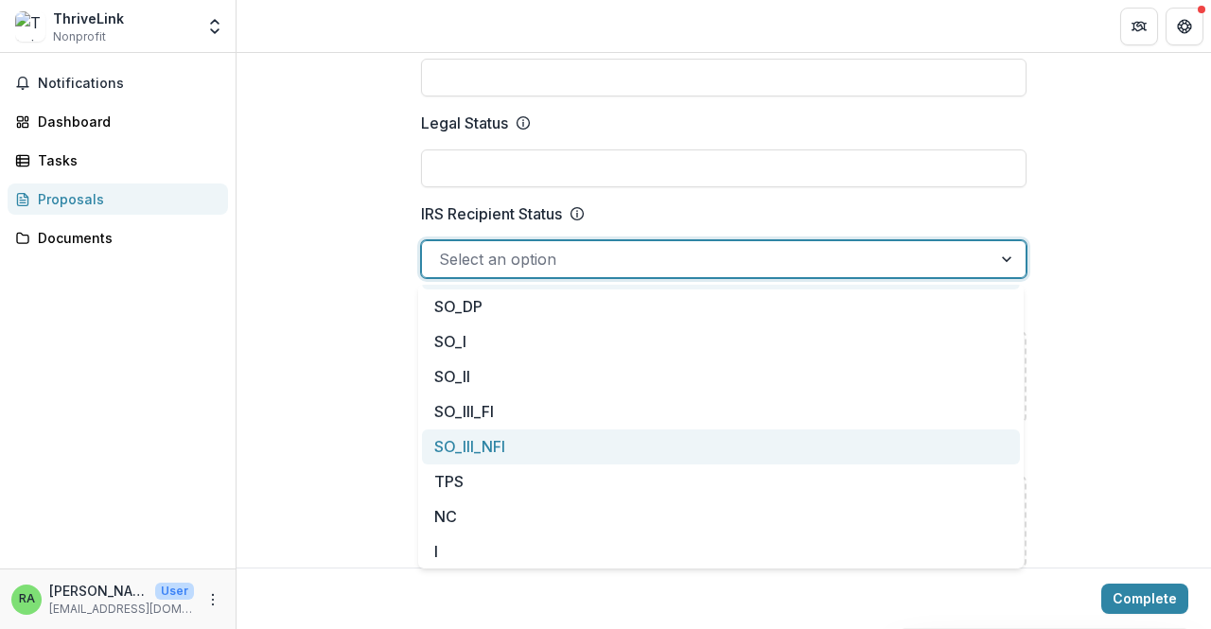
scroll to position [0, 0]
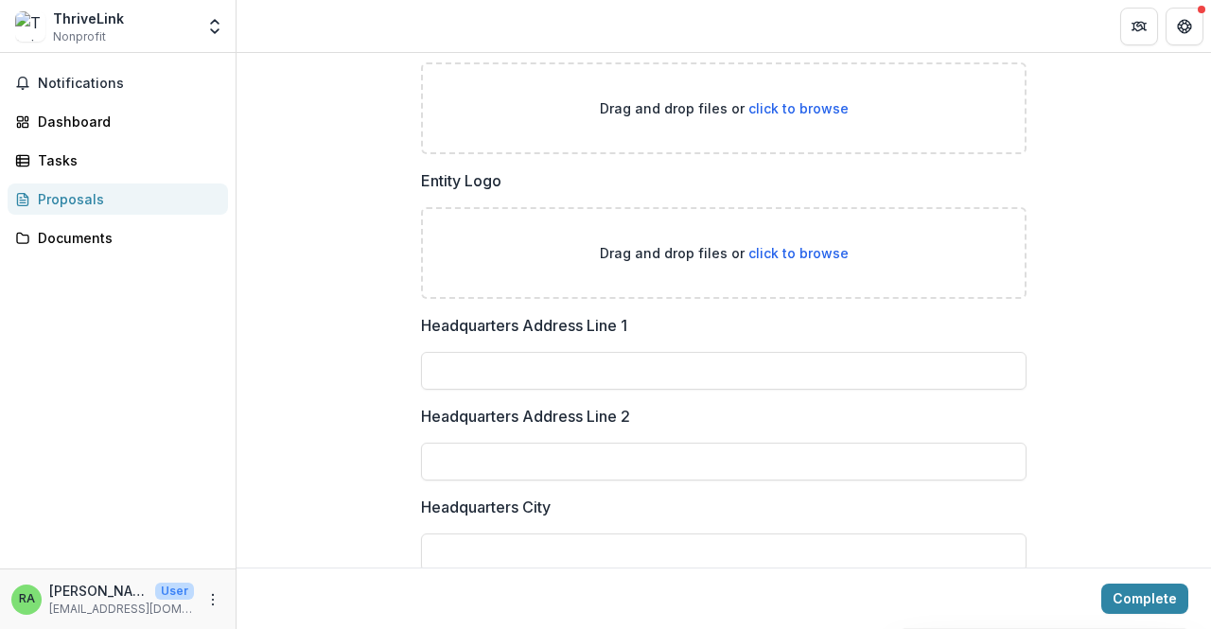
scroll to position [1245, 0]
click at [808, 356] on input "Headquarters Address Line 1" at bounding box center [723, 370] width 605 height 38
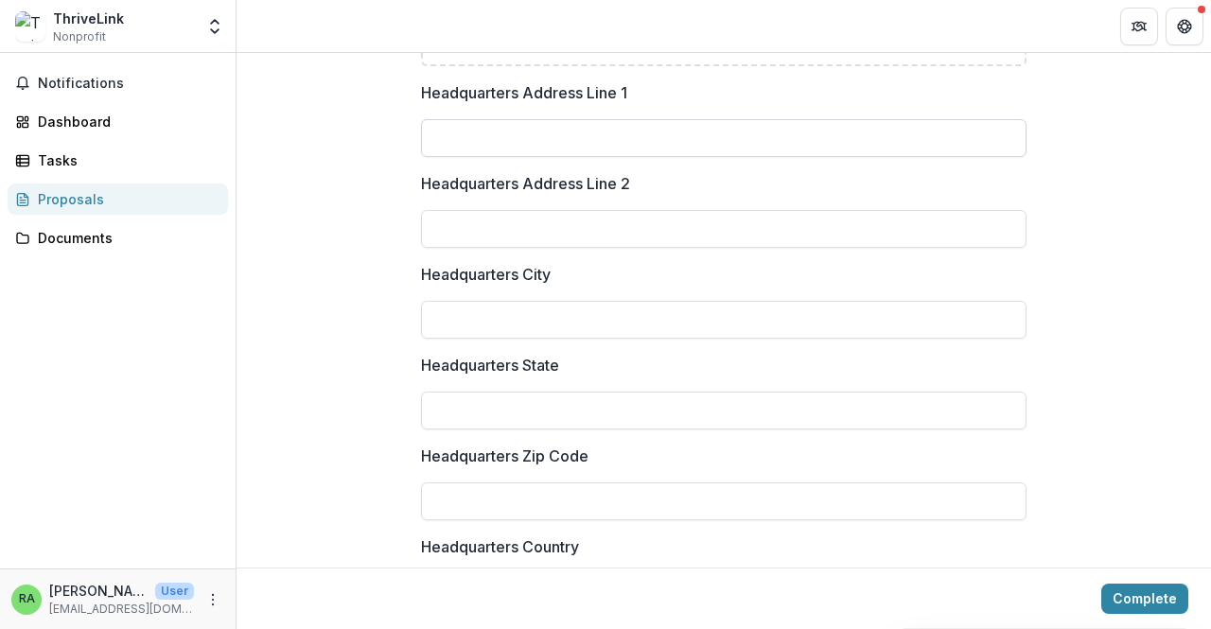
scroll to position [1469, 0]
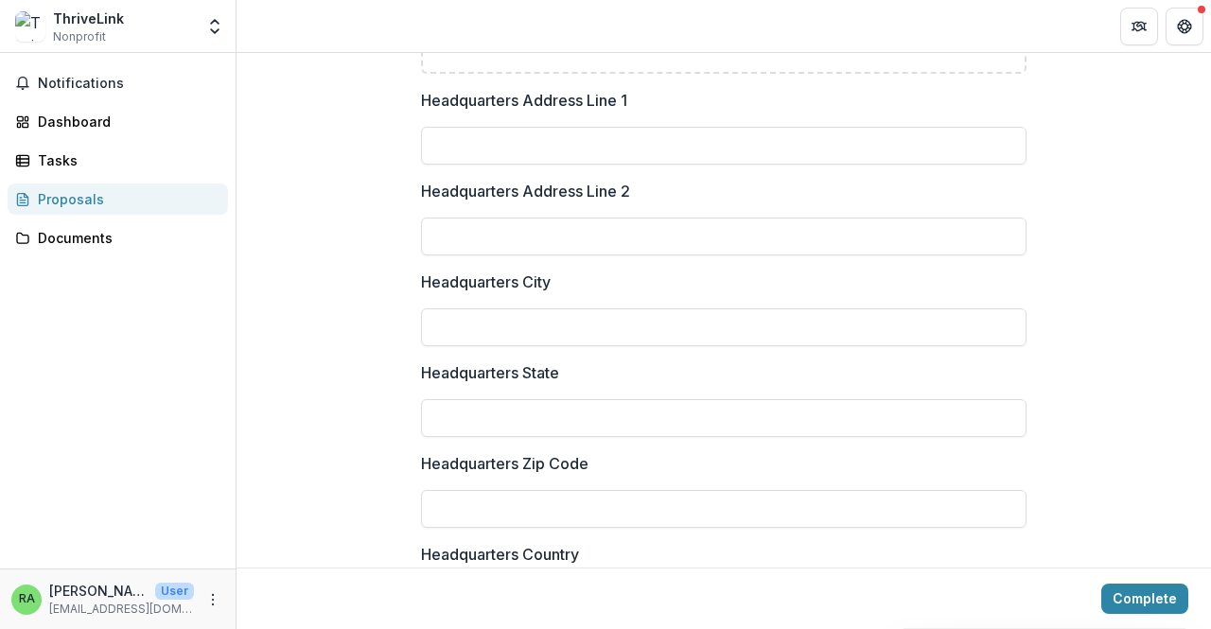
click at [1147, 198] on div "**********" at bounding box center [723, 284] width 974 height 3089
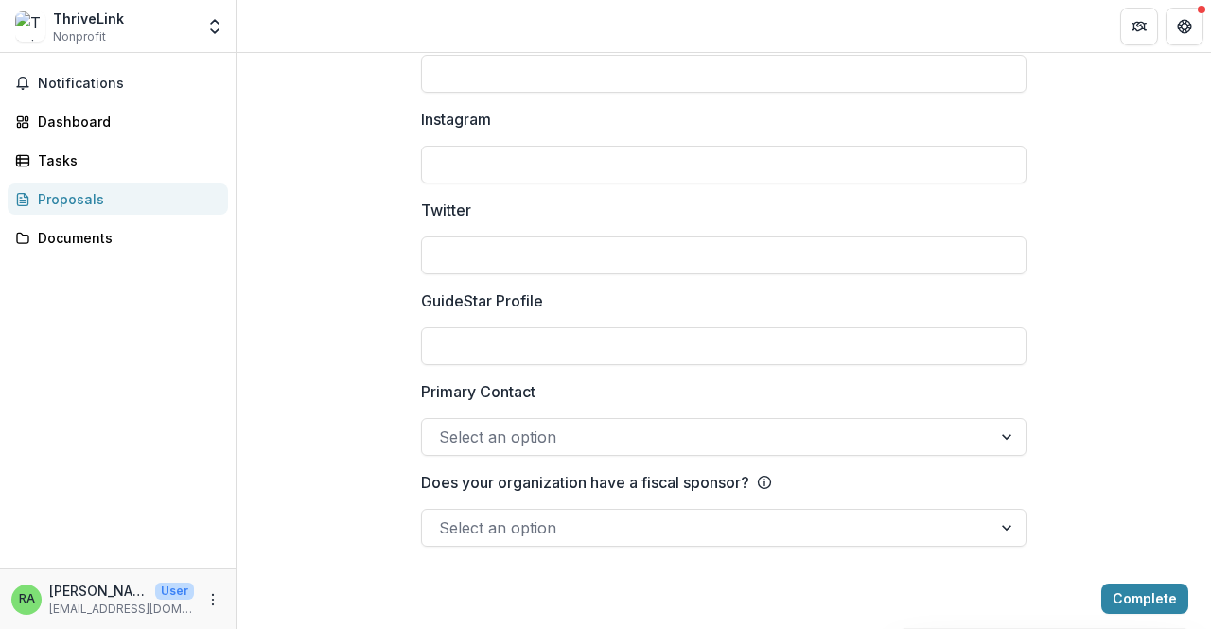
scroll to position [2729, 0]
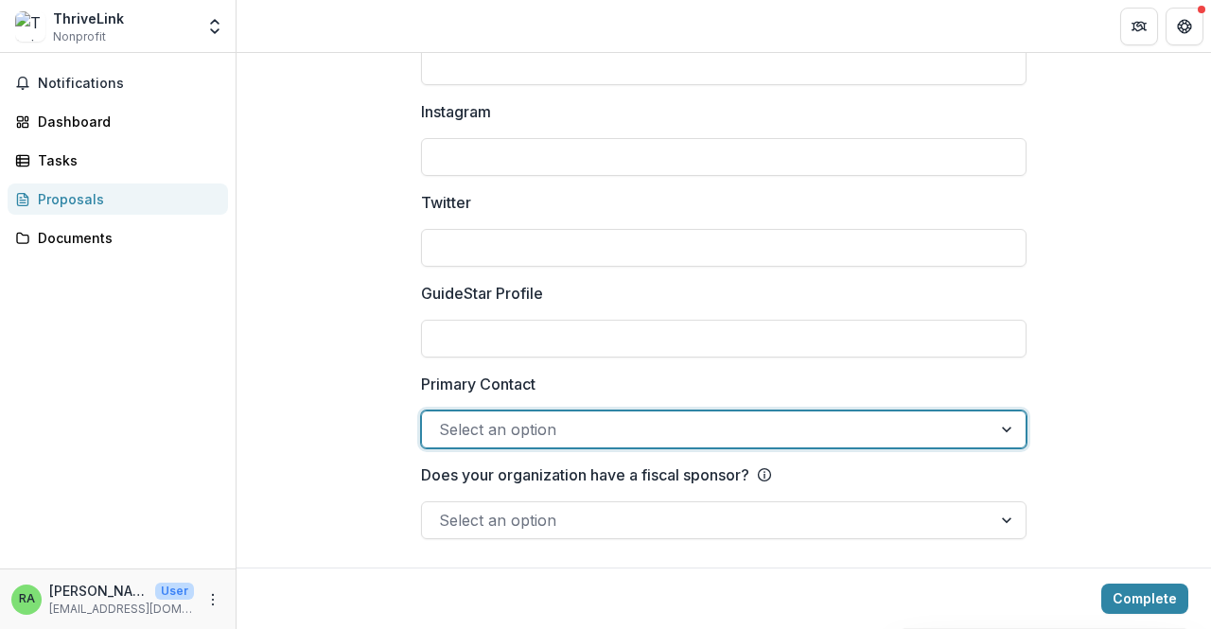
drag, startPoint x: 949, startPoint y: 436, endPoint x: 1008, endPoint y: 421, distance: 61.5
click at [1008, 421] on div at bounding box center [1008, 429] width 34 height 36
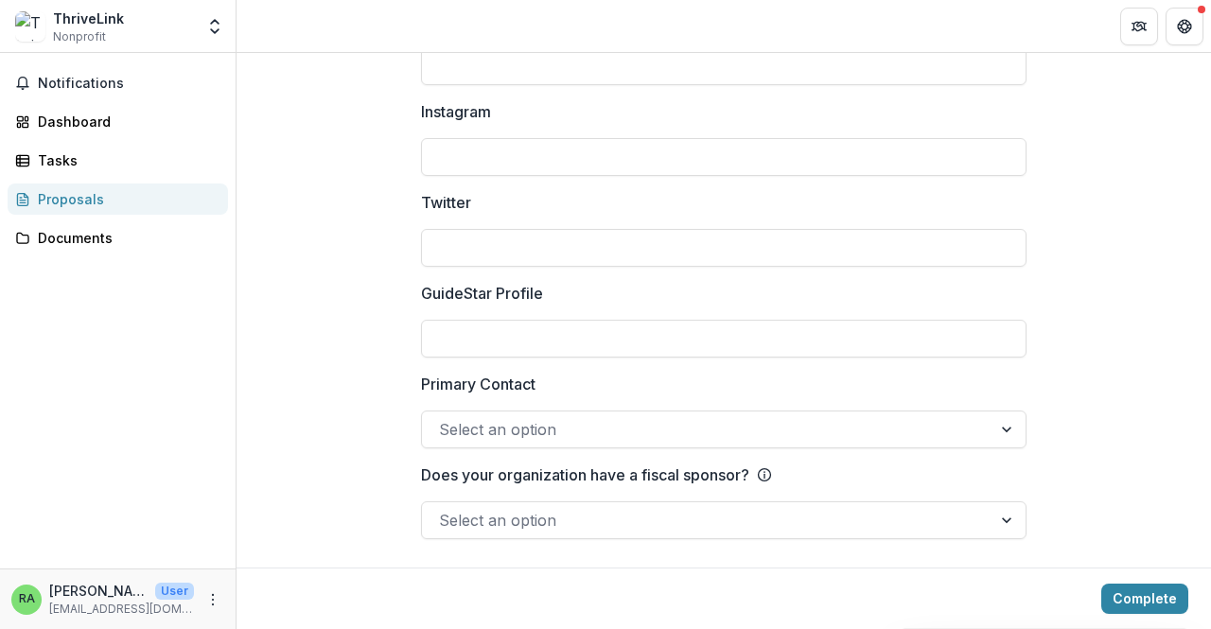
click at [743, 525] on div at bounding box center [706, 520] width 535 height 26
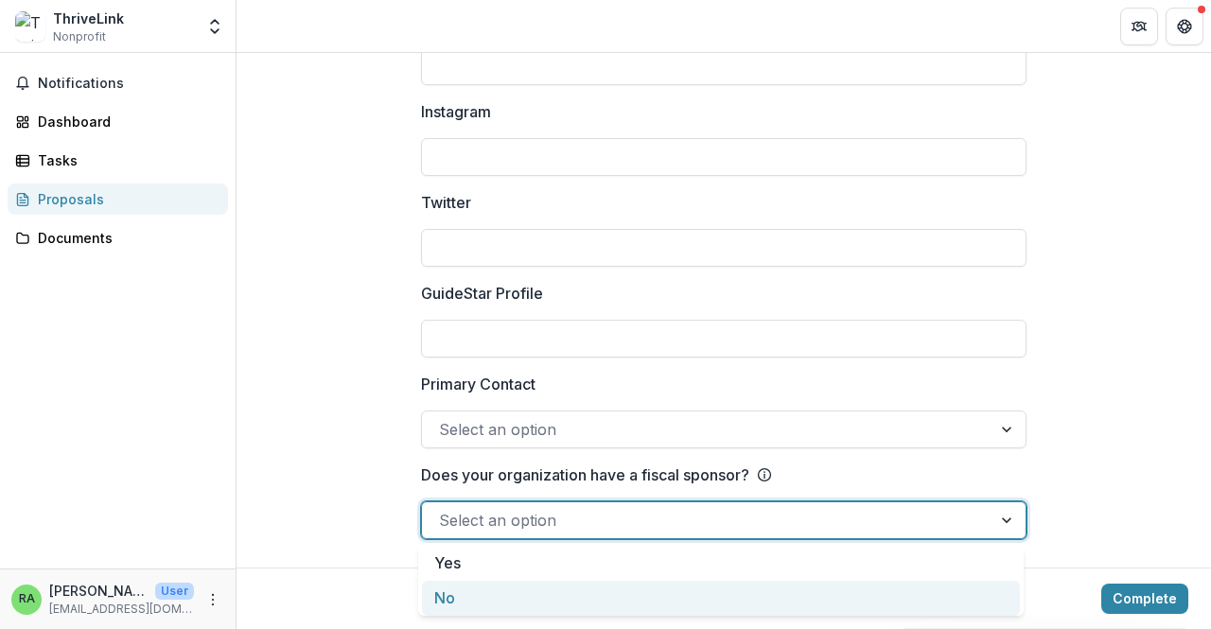
click at [700, 593] on div "No" at bounding box center [721, 598] width 598 height 35
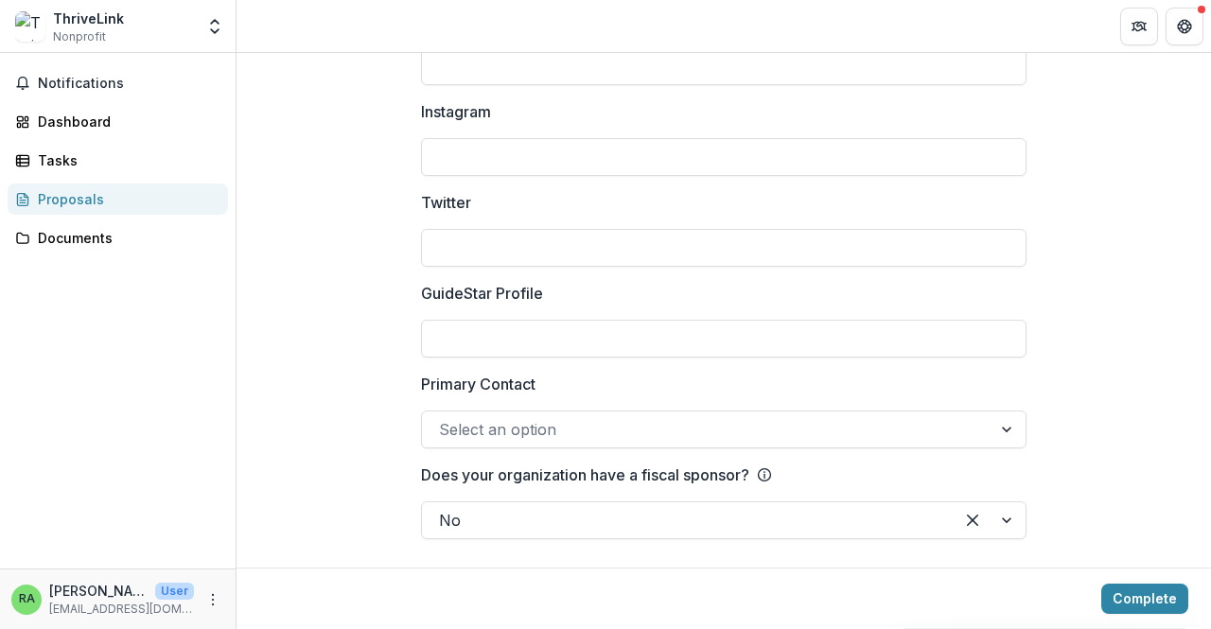
drag, startPoint x: 1082, startPoint y: 483, endPoint x: 1101, endPoint y: 450, distance: 38.1
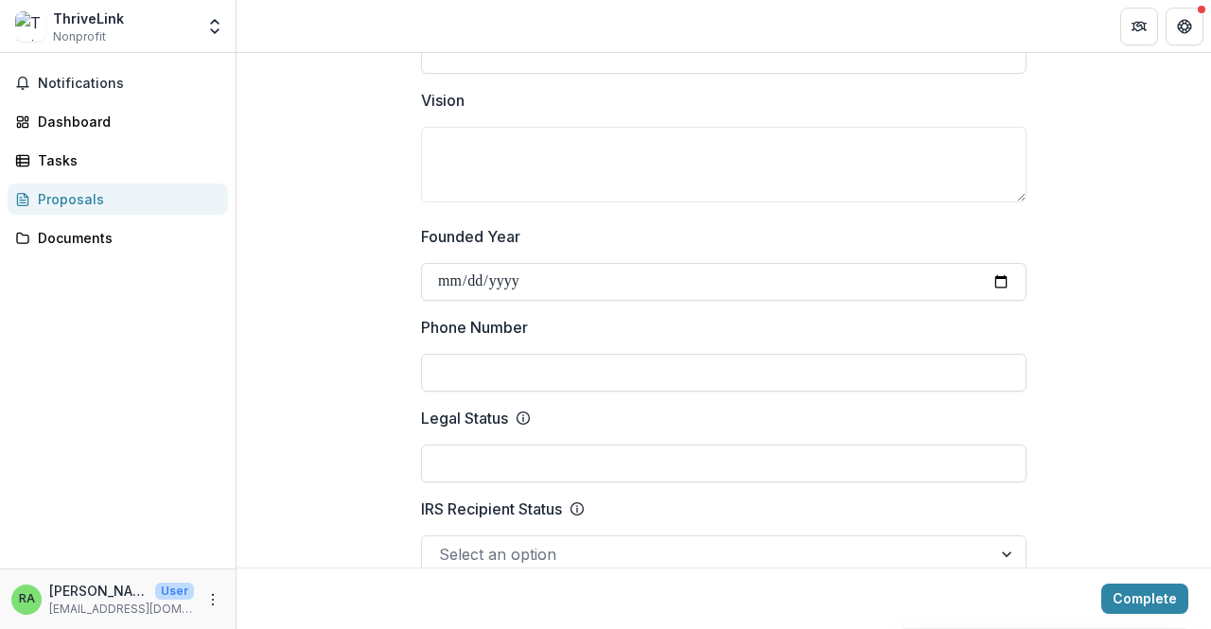
scroll to position [698, 0]
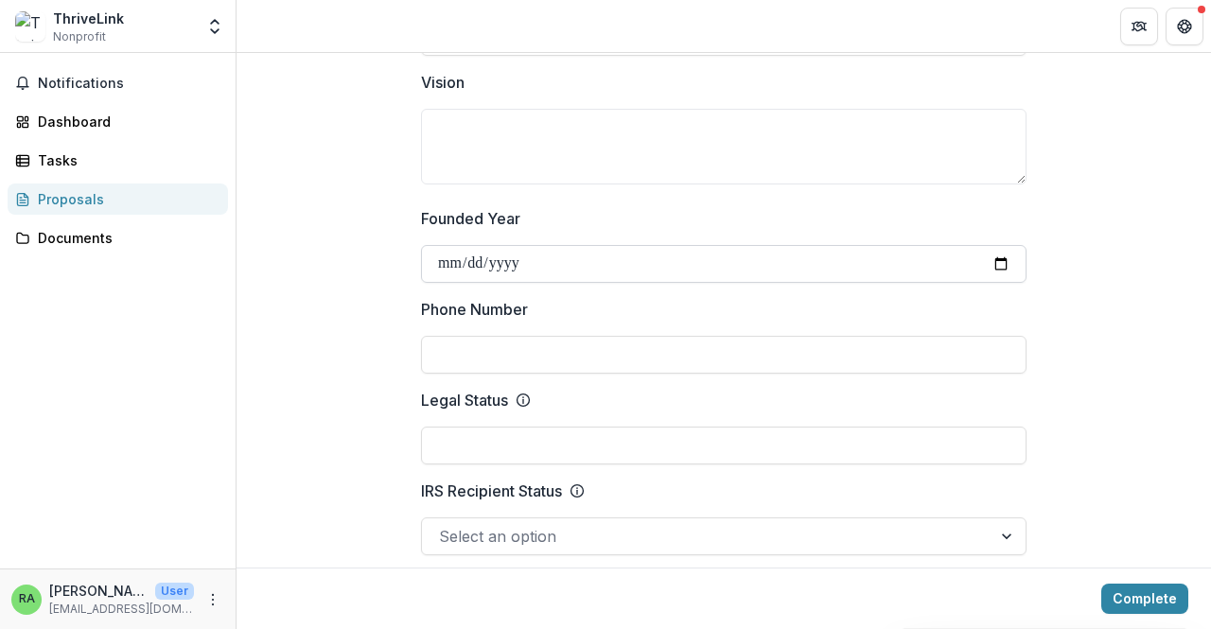
click at [452, 268] on input "Founded Year" at bounding box center [723, 264] width 605 height 38
click at [554, 307] on label "Phone Number" at bounding box center [718, 309] width 594 height 23
click at [554, 336] on input "Phone Number" at bounding box center [723, 355] width 605 height 38
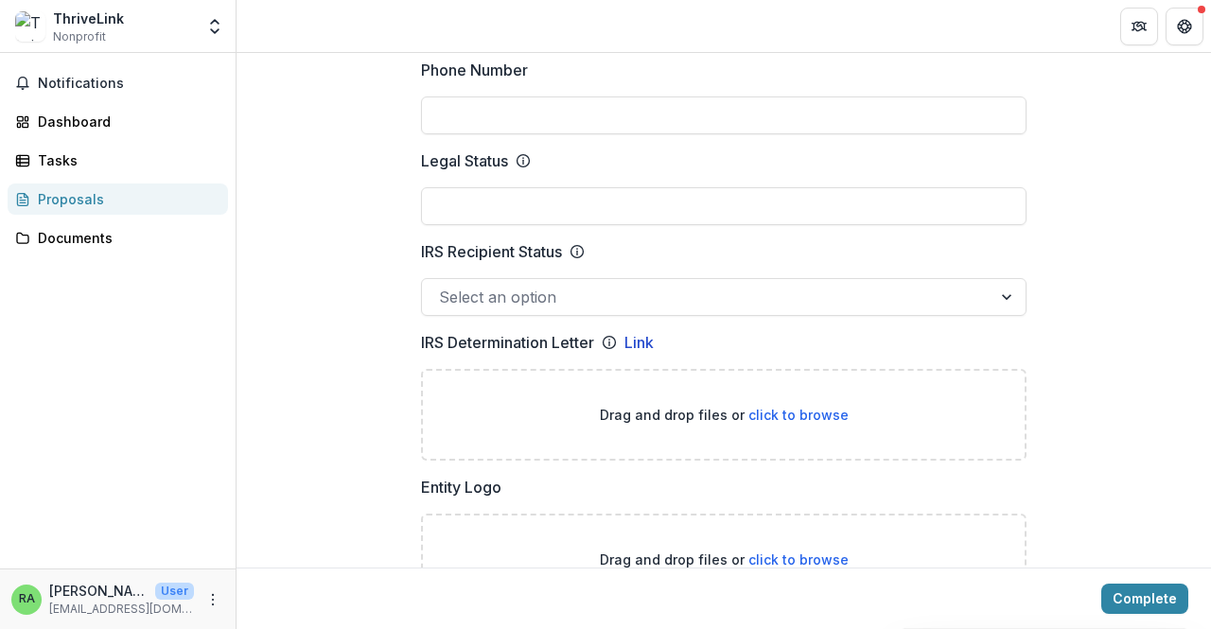
scroll to position [938, 0]
click at [641, 341] on link "Link" at bounding box center [638, 341] width 29 height 23
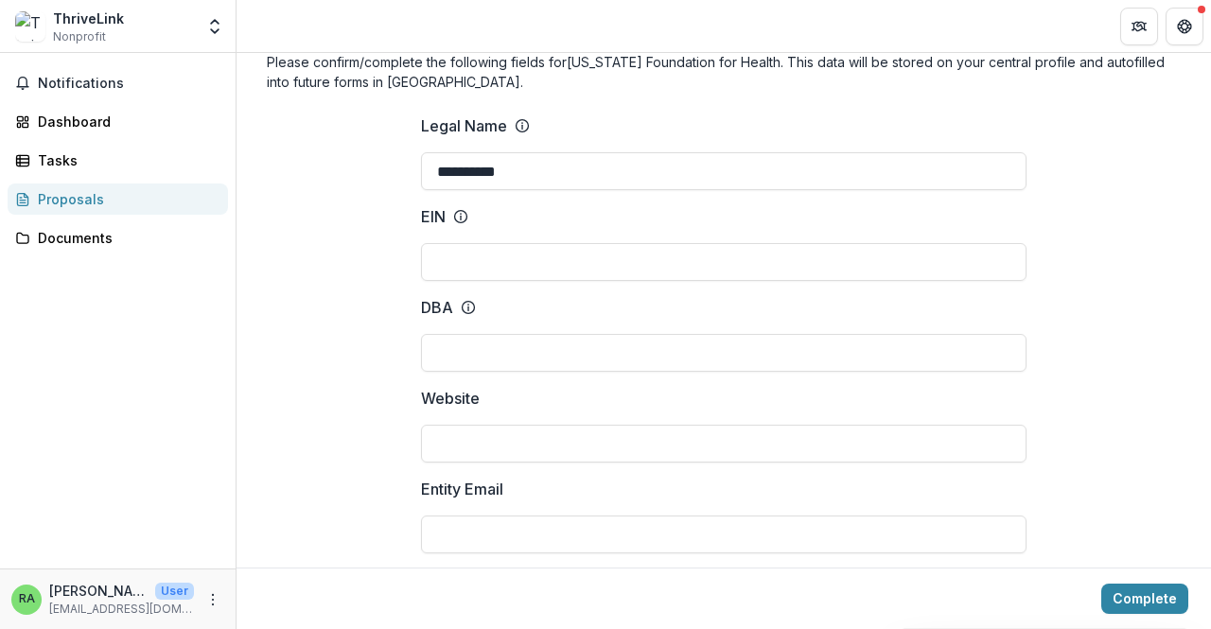
scroll to position [0, 0]
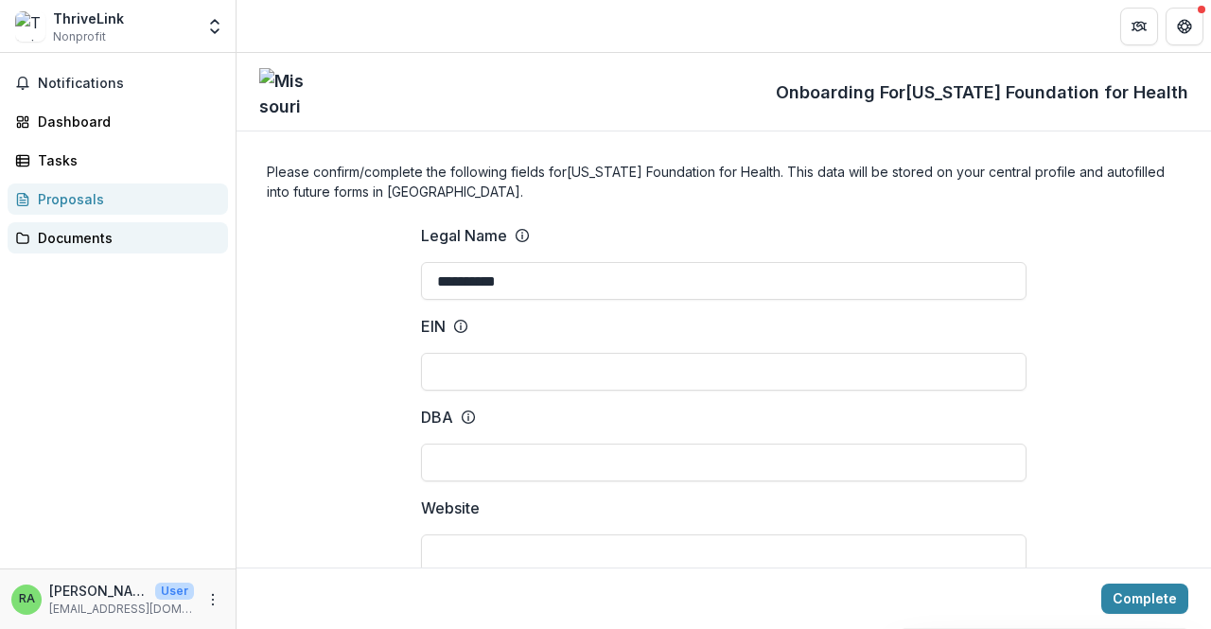
click at [89, 231] on div "Documents" at bounding box center [125, 238] width 175 height 20
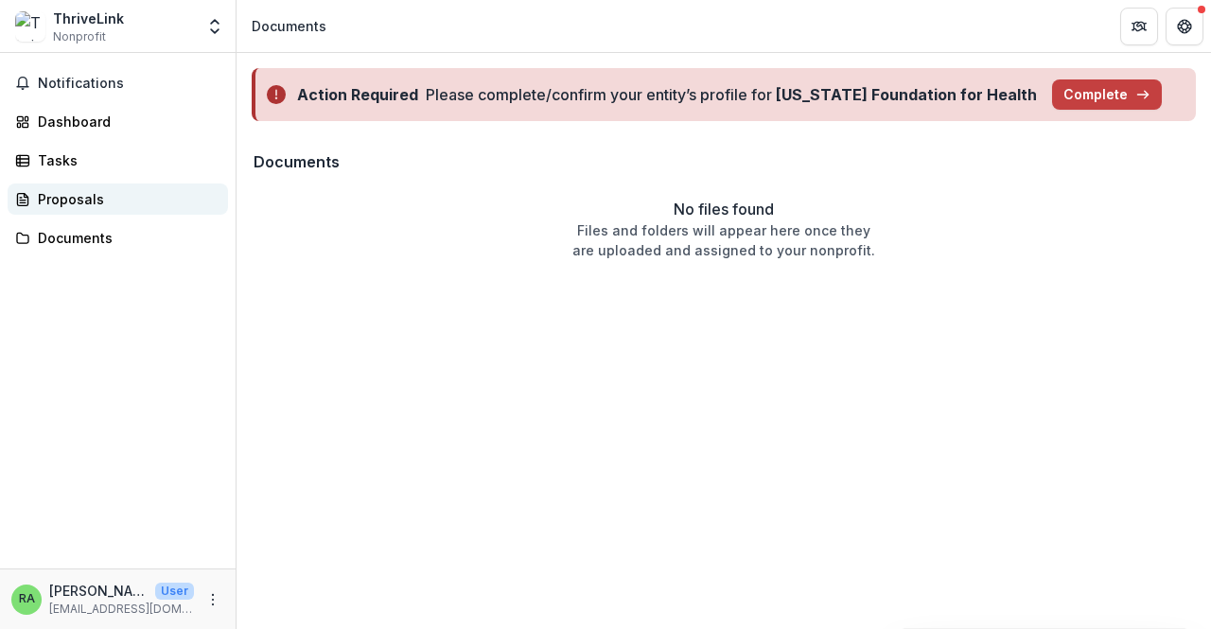
click at [81, 204] on div "Proposals" at bounding box center [125, 199] width 175 height 20
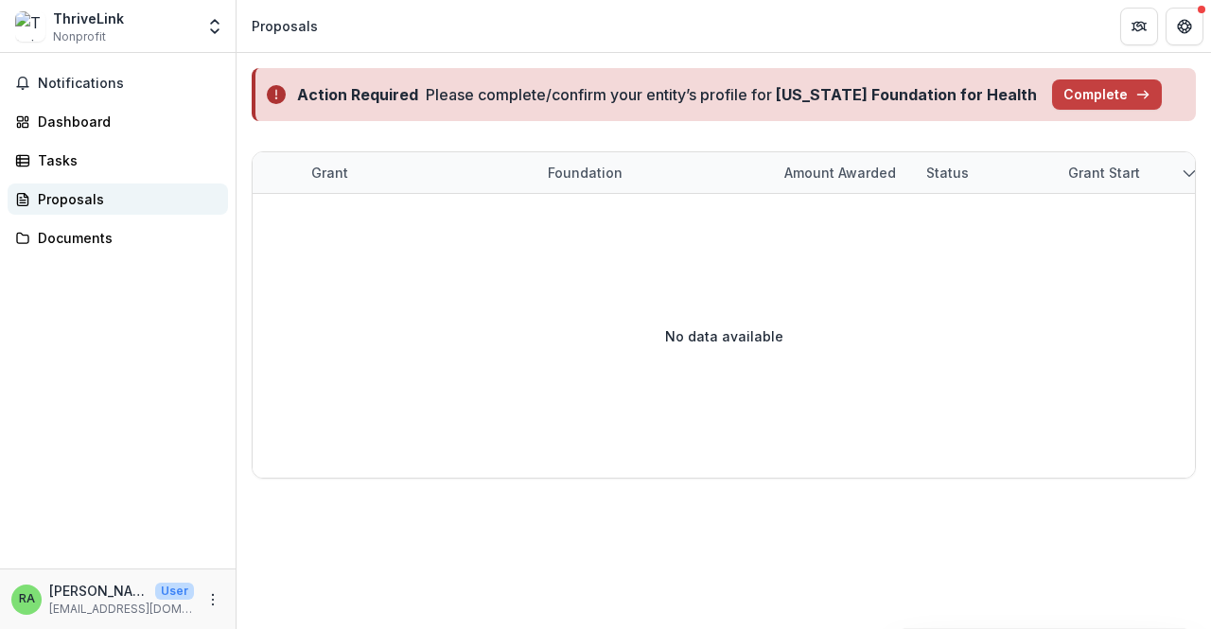
click at [86, 190] on div "Proposals" at bounding box center [125, 199] width 175 height 20
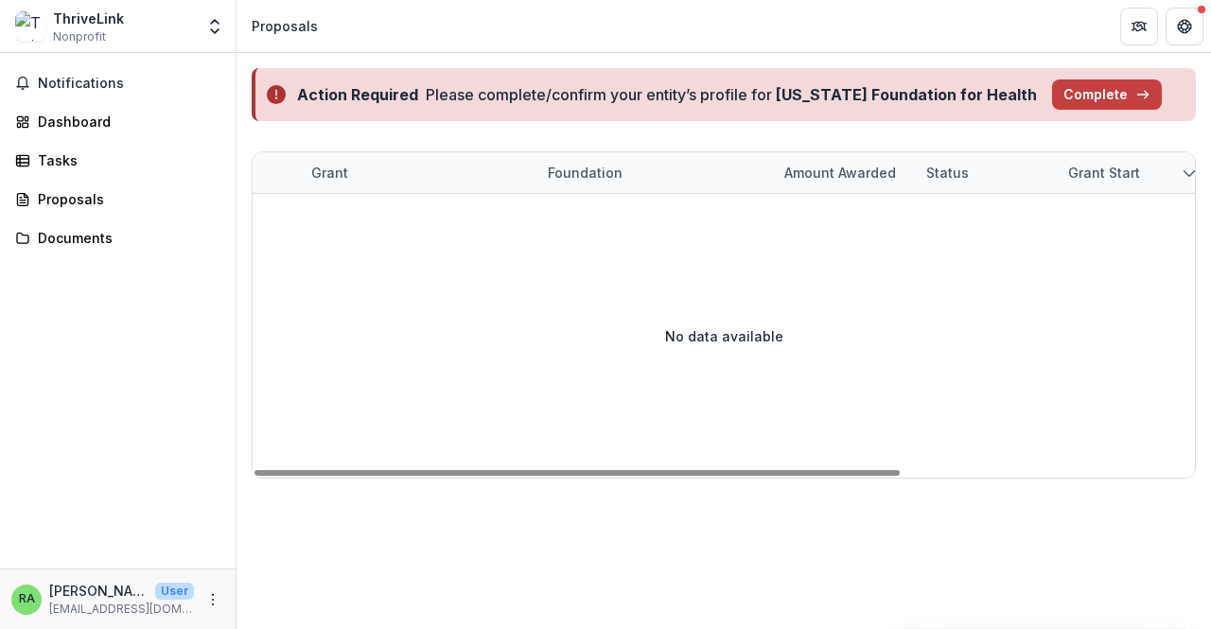
click at [829, 94] on strong "[US_STATE] Foundation for Health" at bounding box center [906, 94] width 261 height 19
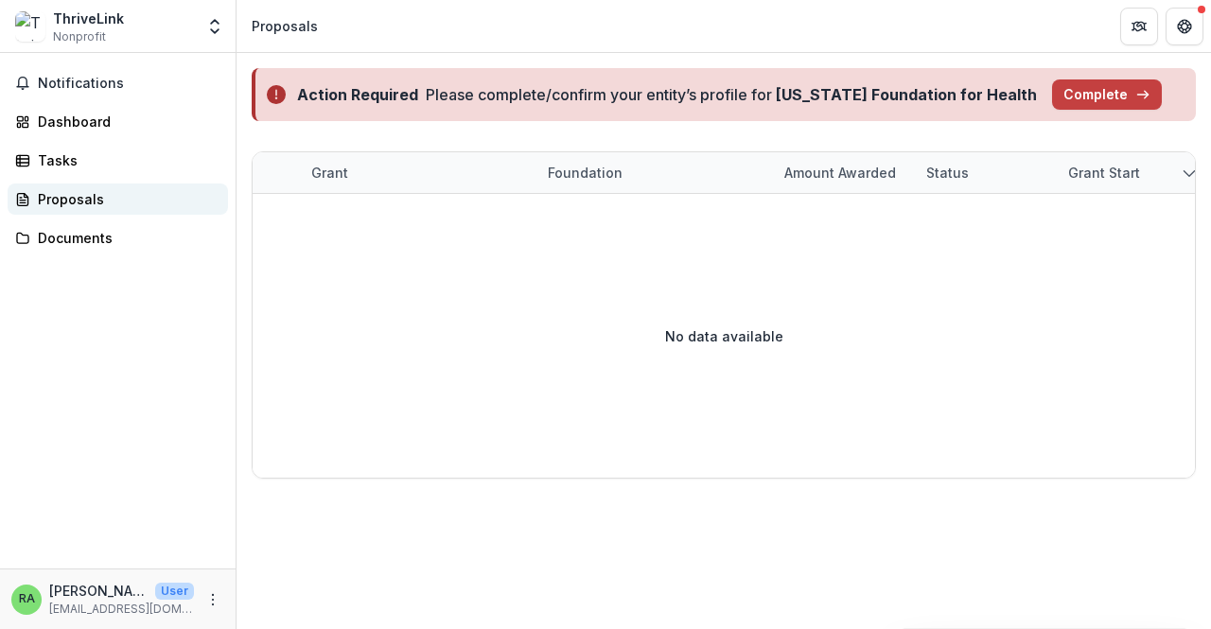
click at [83, 192] on div "Proposals" at bounding box center [125, 199] width 175 height 20
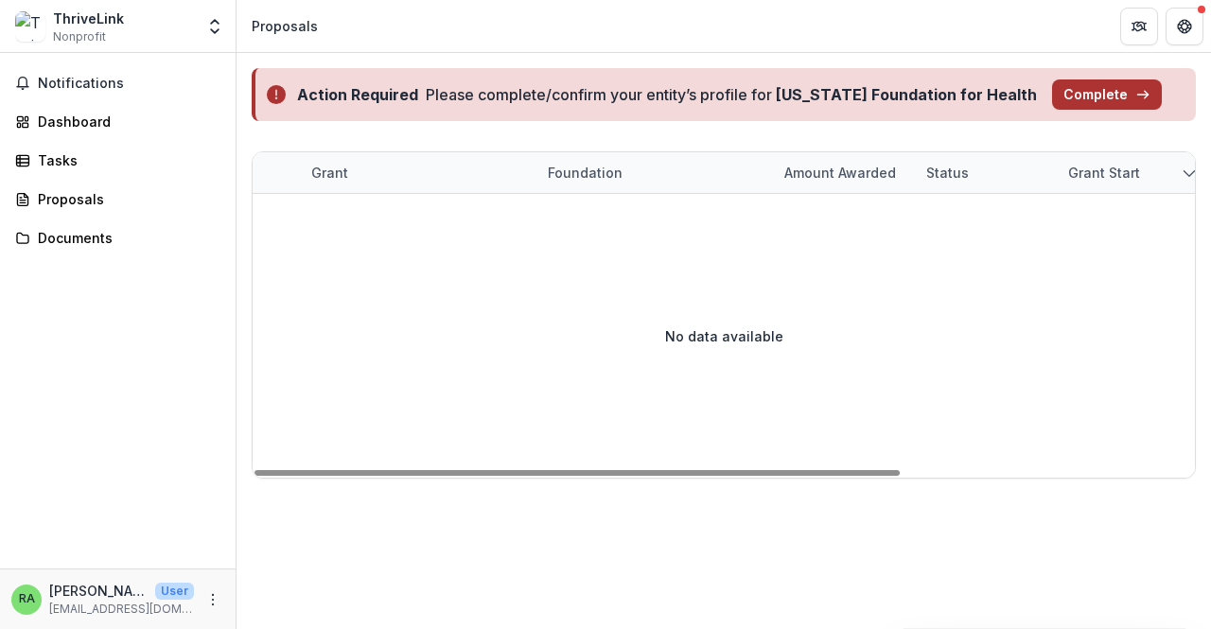
click at [1061, 90] on button "Complete" at bounding box center [1107, 94] width 110 height 30
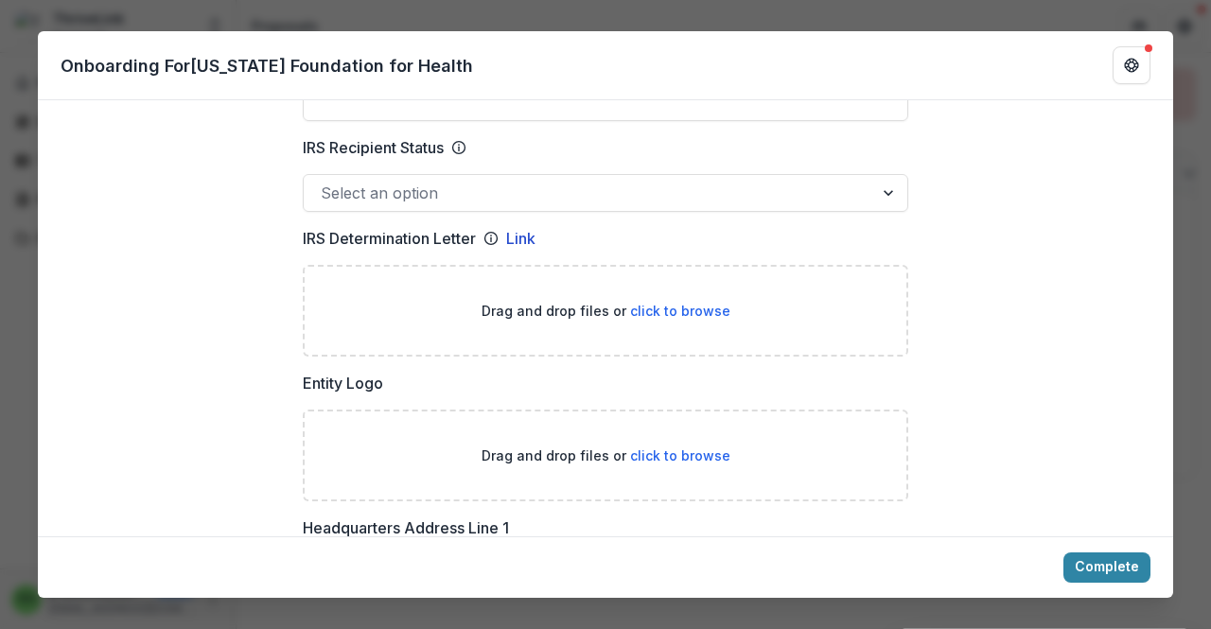
scroll to position [1009, 0]
drag, startPoint x: 286, startPoint y: 213, endPoint x: 476, endPoint y: 222, distance: 190.3
copy p "IRS Determination Letter"
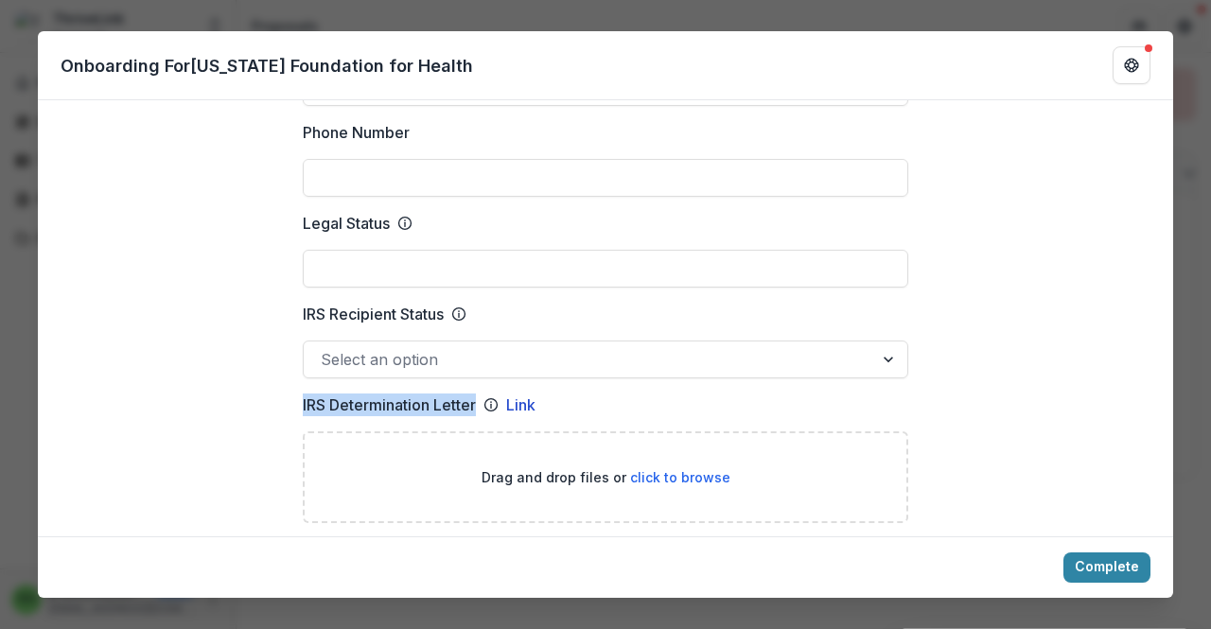
scroll to position [845, 0]
click at [640, 393] on label "IRS Determination Letter Link" at bounding box center [600, 404] width 594 height 23
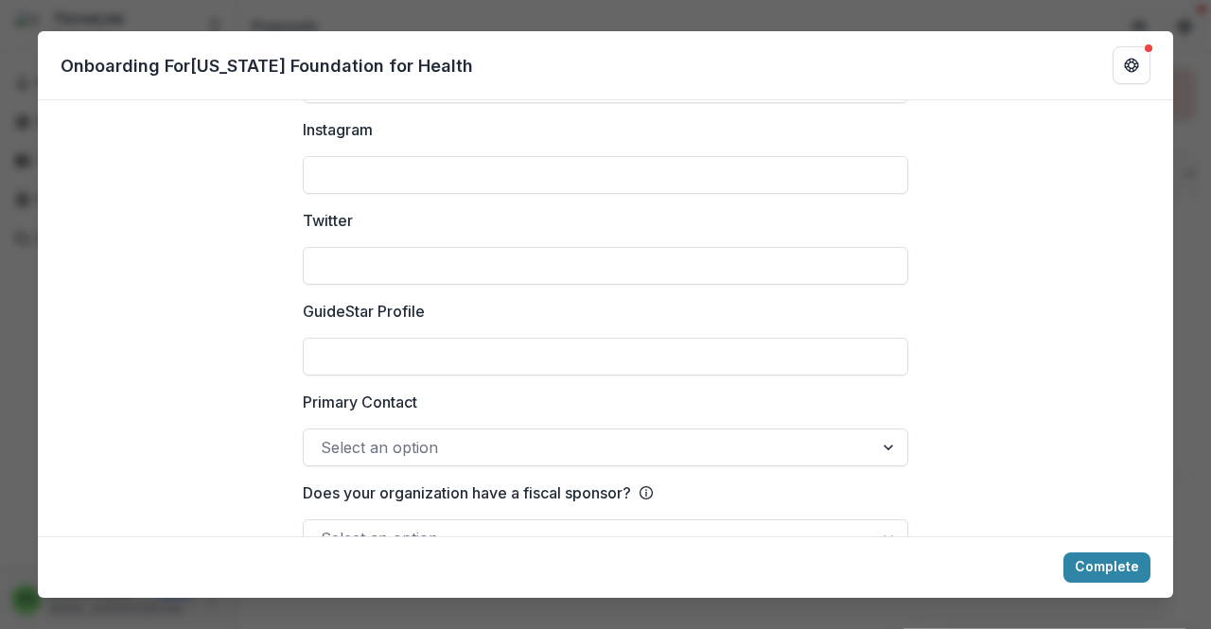
scroll to position [2678, 0]
click at [0, 174] on div "**********" at bounding box center [605, 314] width 1211 height 629
